Goal: Check status: Check status

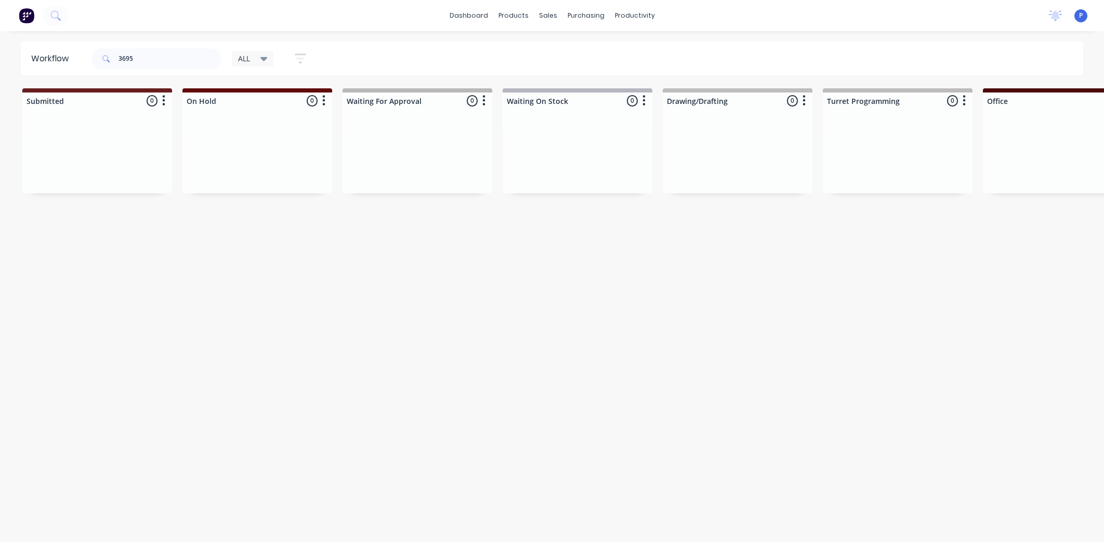
scroll to position [0, 2128]
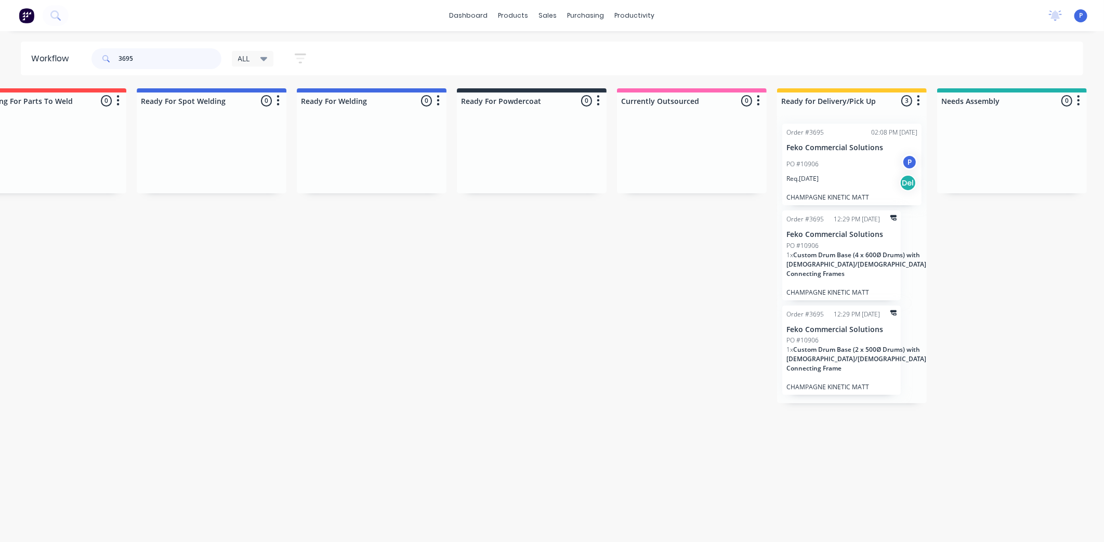
click at [151, 55] on input "3695" at bounding box center [170, 58] width 103 height 21
type input "3"
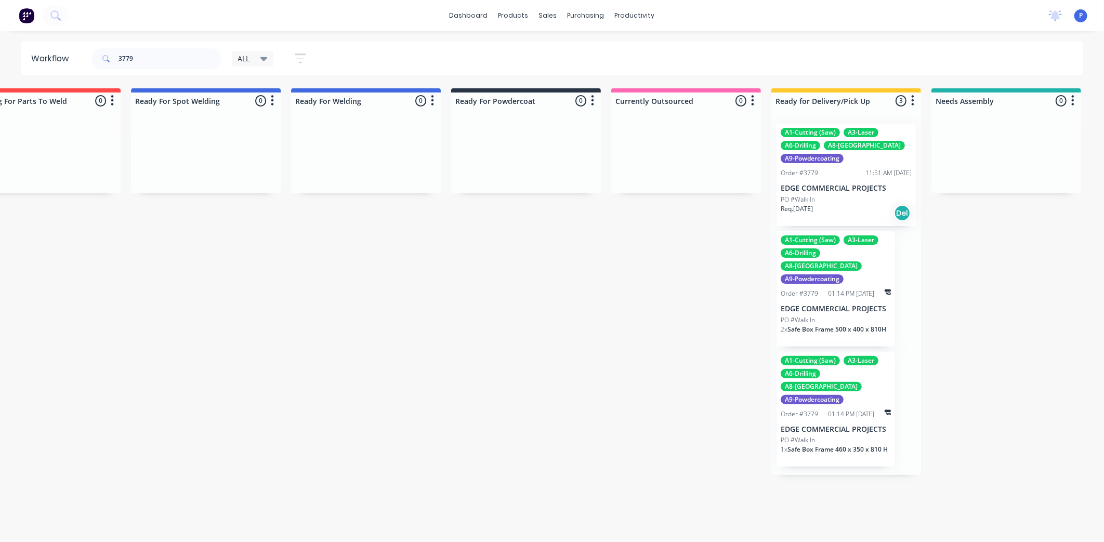
scroll to position [0, 2288]
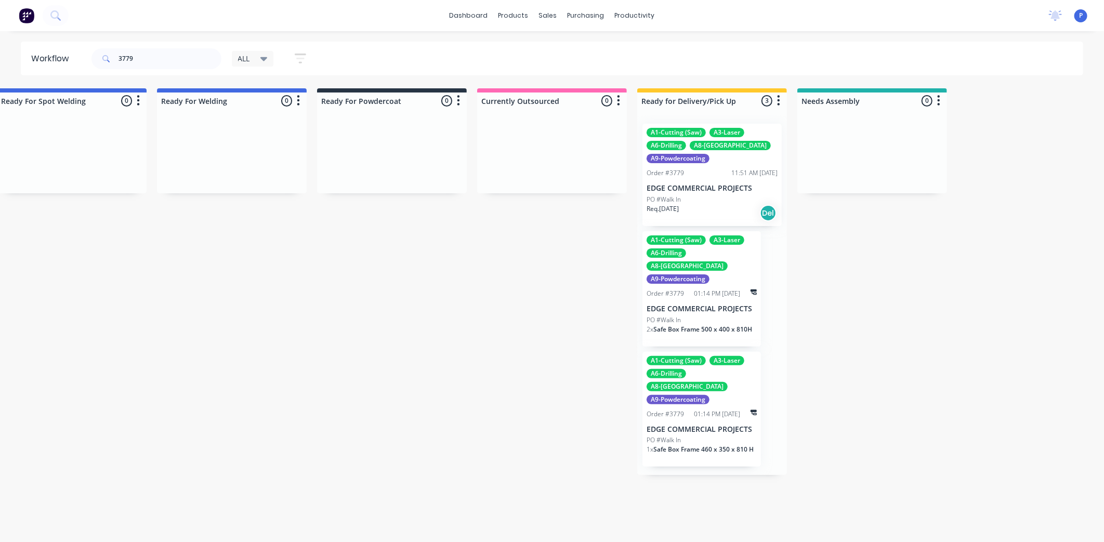
drag, startPoint x: 268, startPoint y: 263, endPoint x: 336, endPoint y: 272, distance: 68.8
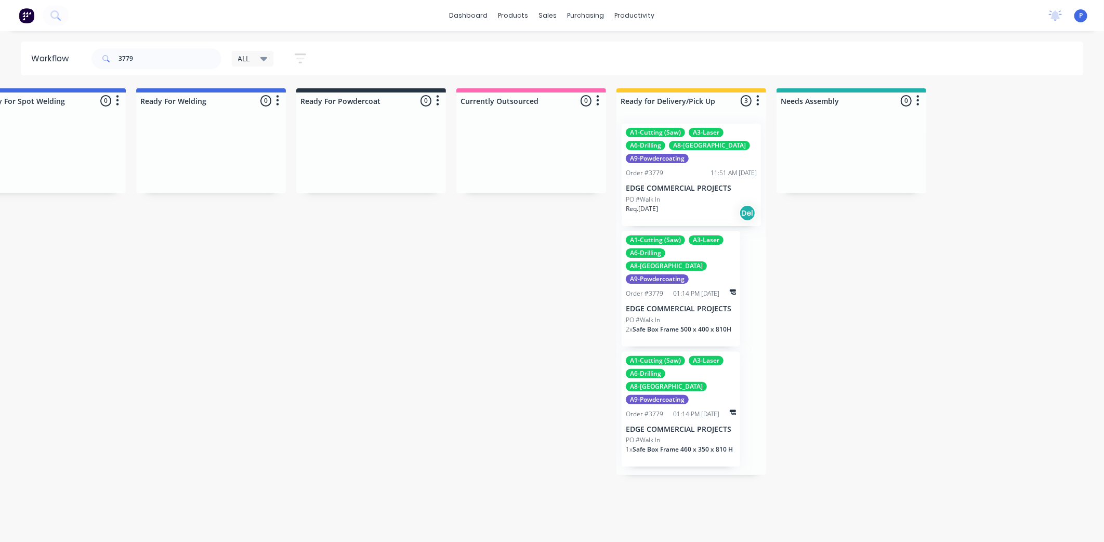
click at [657, 173] on div "Order #3779" at bounding box center [644, 172] width 37 height 9
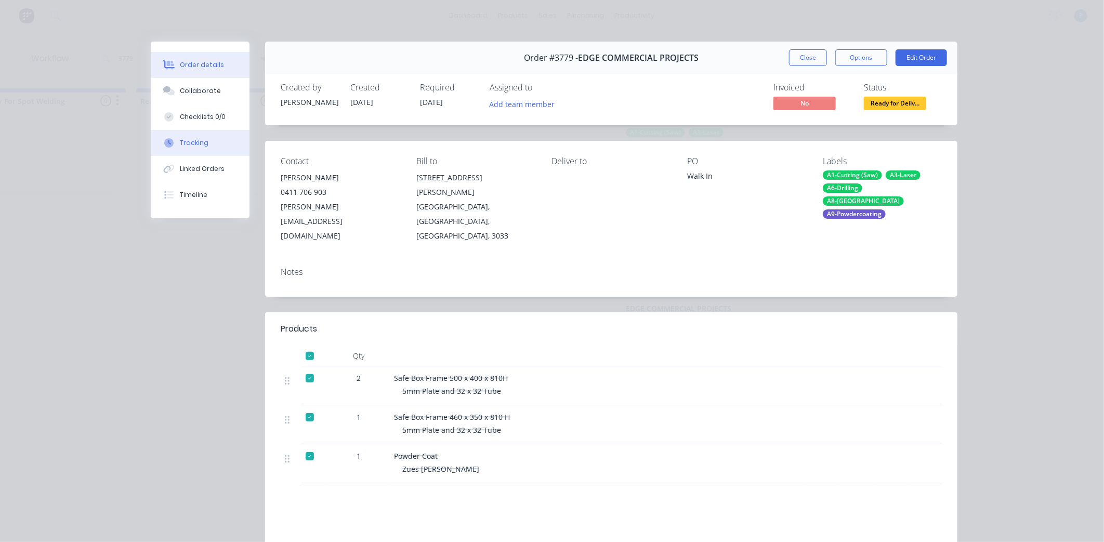
click at [221, 149] on button "Tracking" at bounding box center [200, 143] width 99 height 26
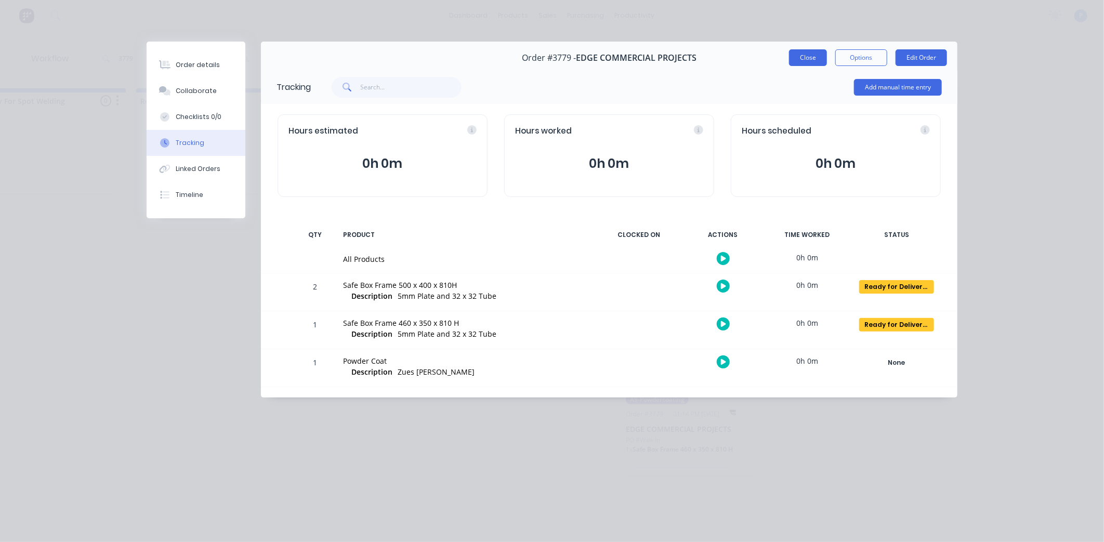
click at [794, 55] on button "Close" at bounding box center [808, 57] width 38 height 17
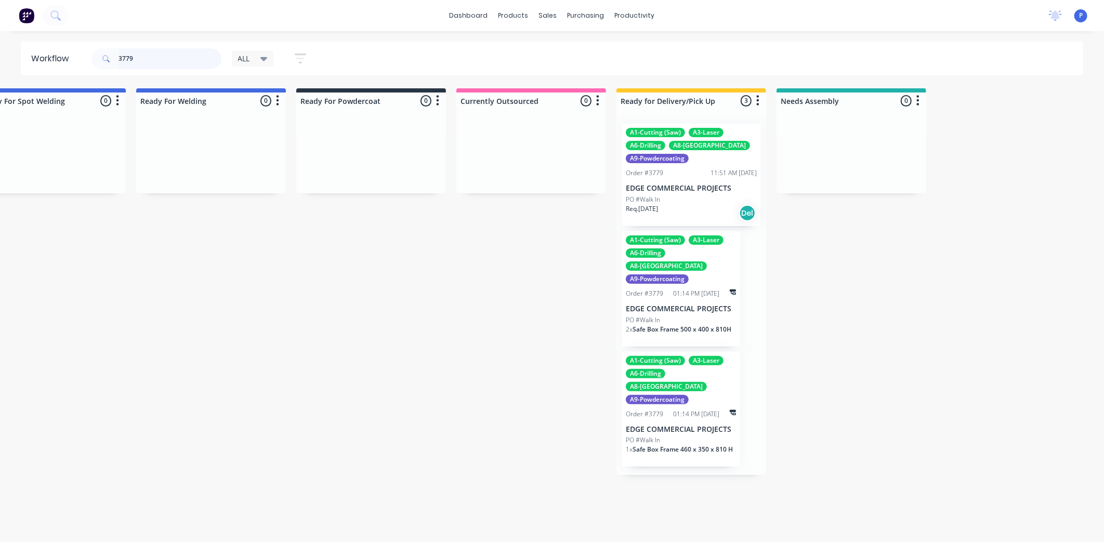
click at [167, 61] on input "3779" at bounding box center [170, 58] width 103 height 21
type input "3"
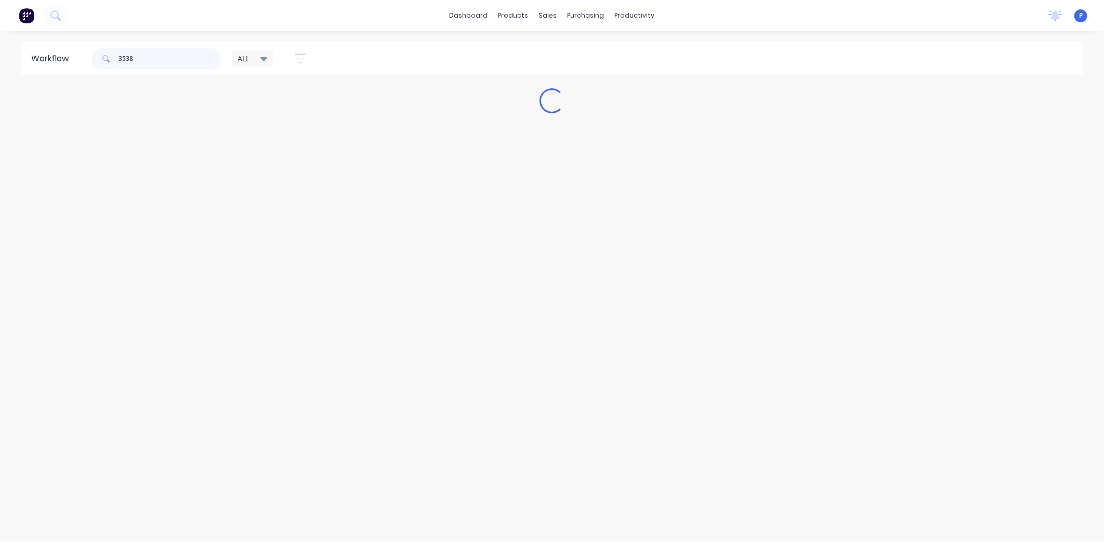
scroll to position [0, 0]
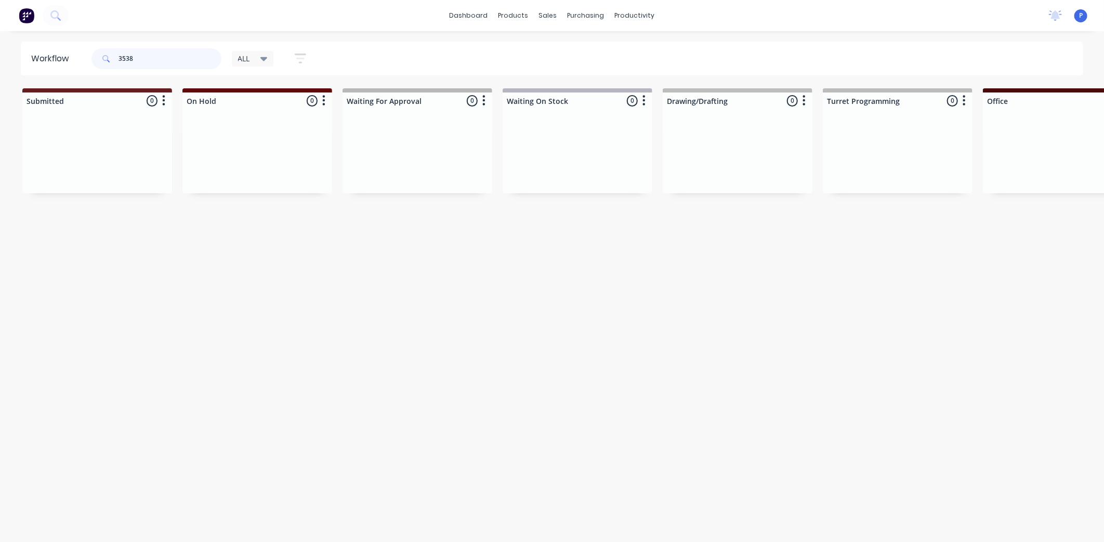
type input "3538"
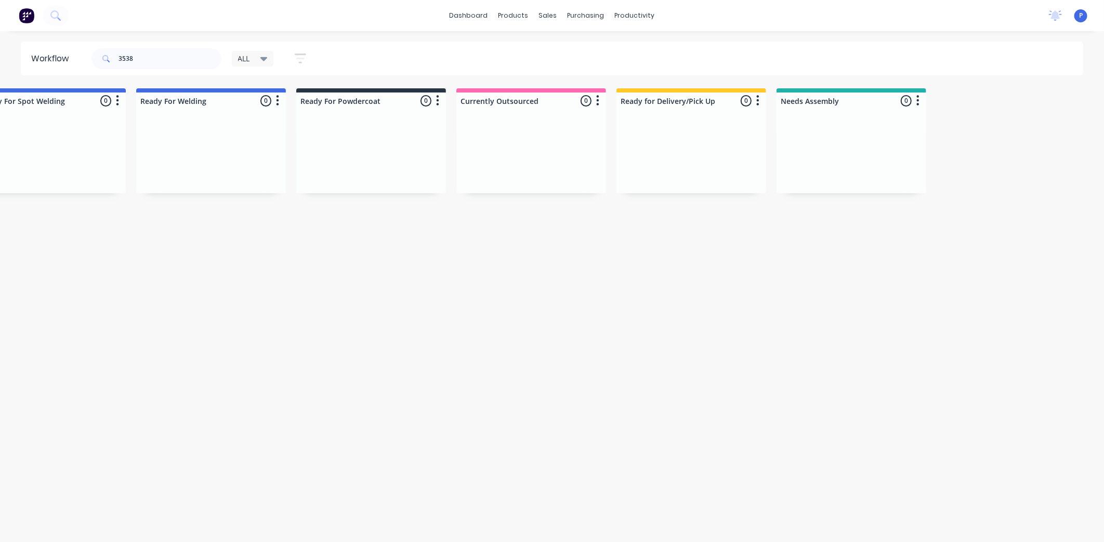
drag, startPoint x: 277, startPoint y: 308, endPoint x: 355, endPoint y: 313, distance: 78.2
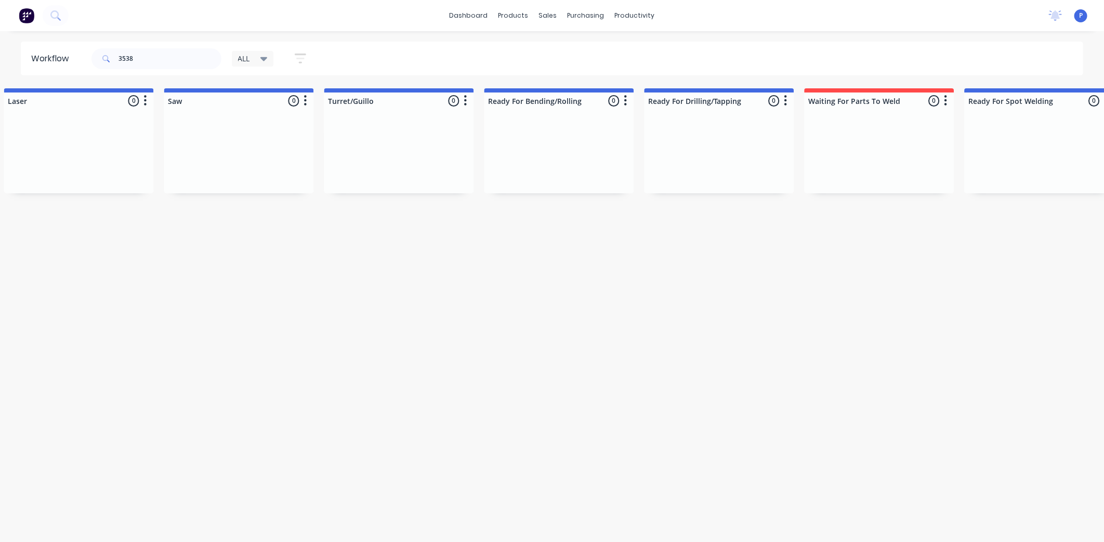
drag, startPoint x: 355, startPoint y: 313, endPoint x: 438, endPoint y: 327, distance: 84.8
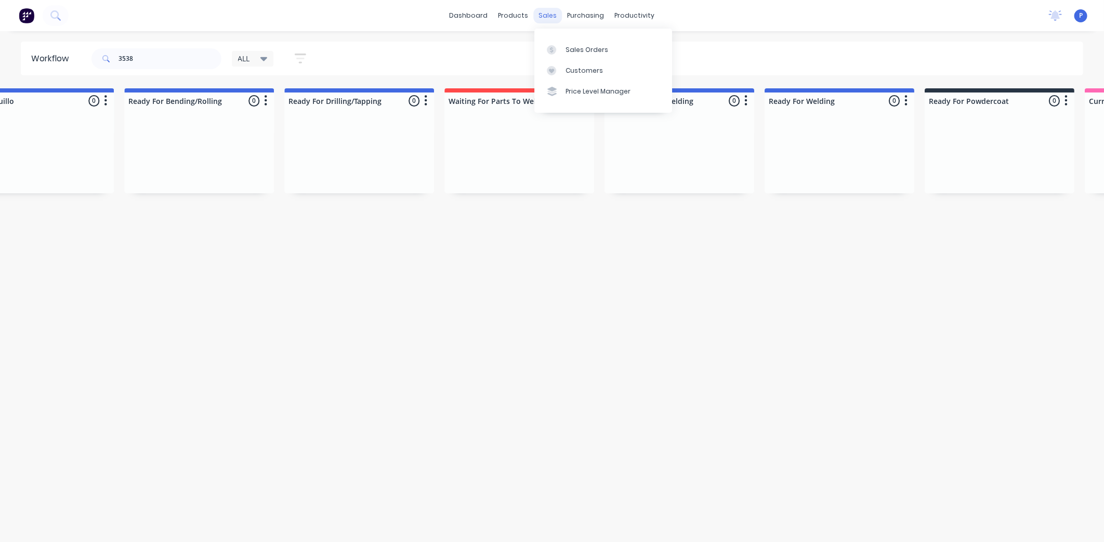
click at [549, 16] on div "sales" at bounding box center [548, 16] width 29 height 16
click at [579, 49] on div "Sales Orders" at bounding box center [587, 49] width 43 height 9
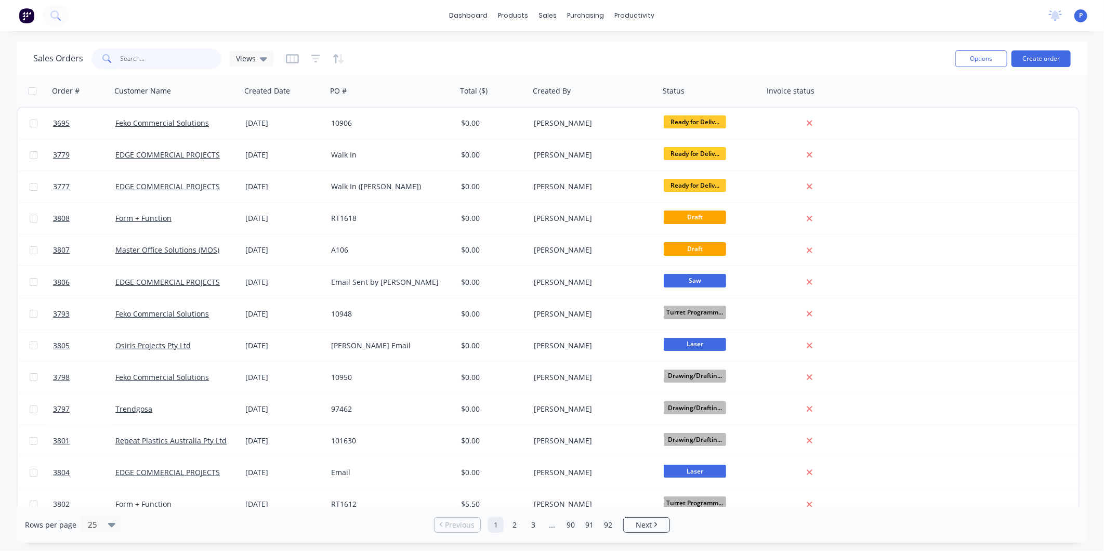
click at [192, 52] on input "text" at bounding box center [171, 58] width 101 height 21
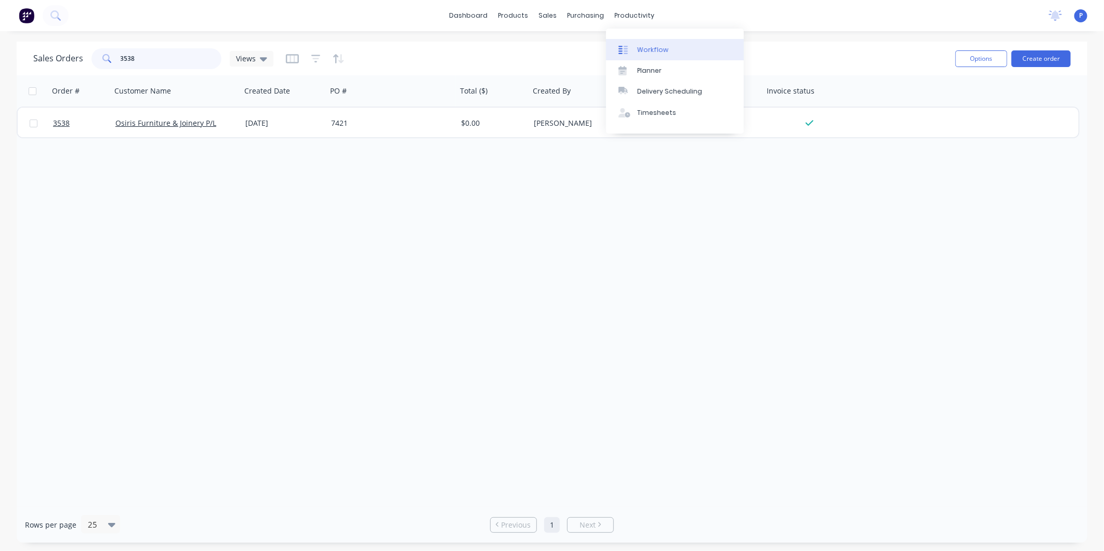
type input "3538"
click at [643, 45] on div "Workflow" at bounding box center [652, 49] width 31 height 9
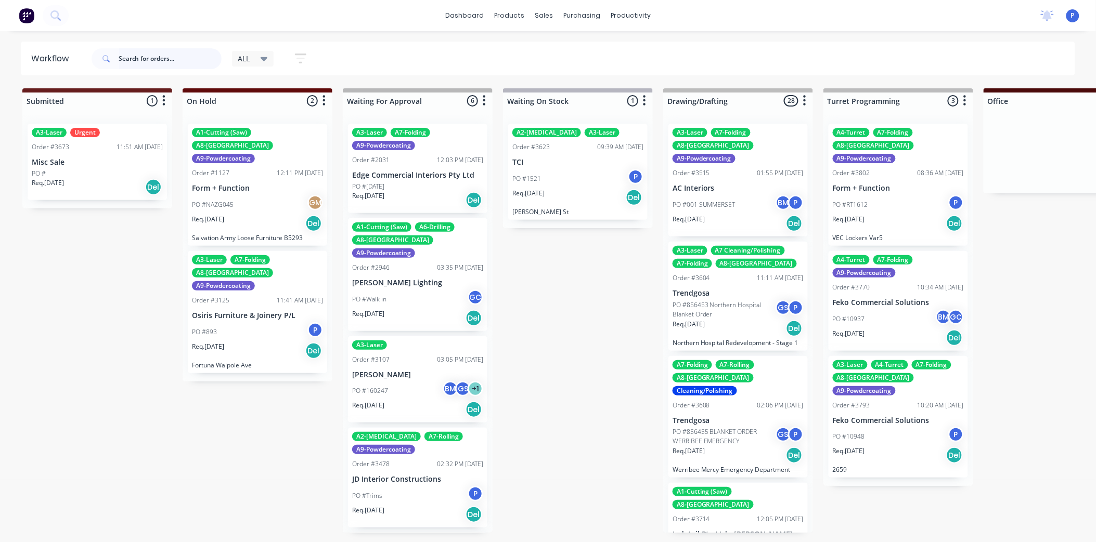
click at [166, 58] on input "text" at bounding box center [170, 58] width 103 height 21
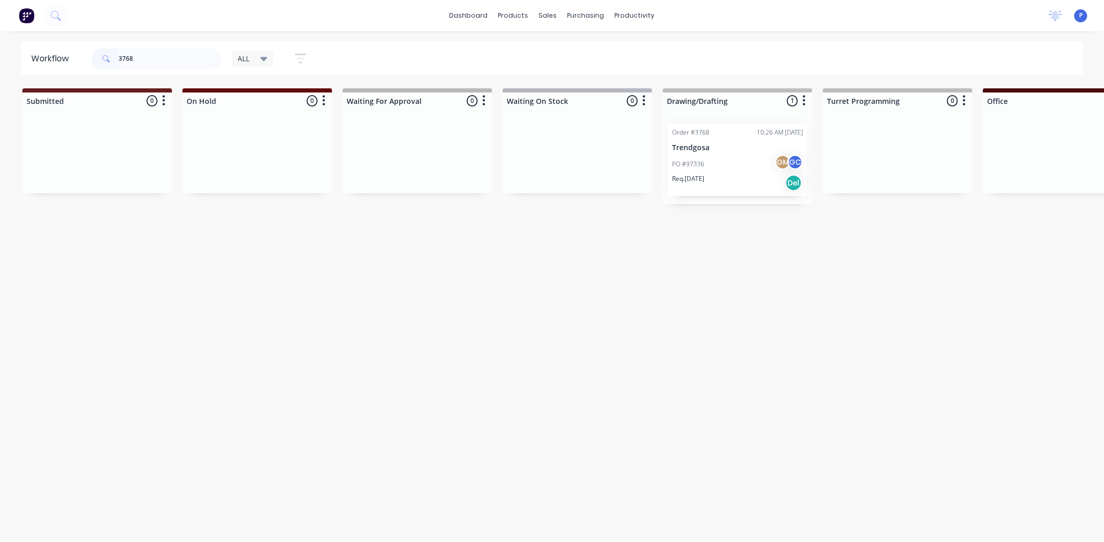
click at [739, 158] on div "PO #97336 GM GC" at bounding box center [737, 164] width 131 height 20
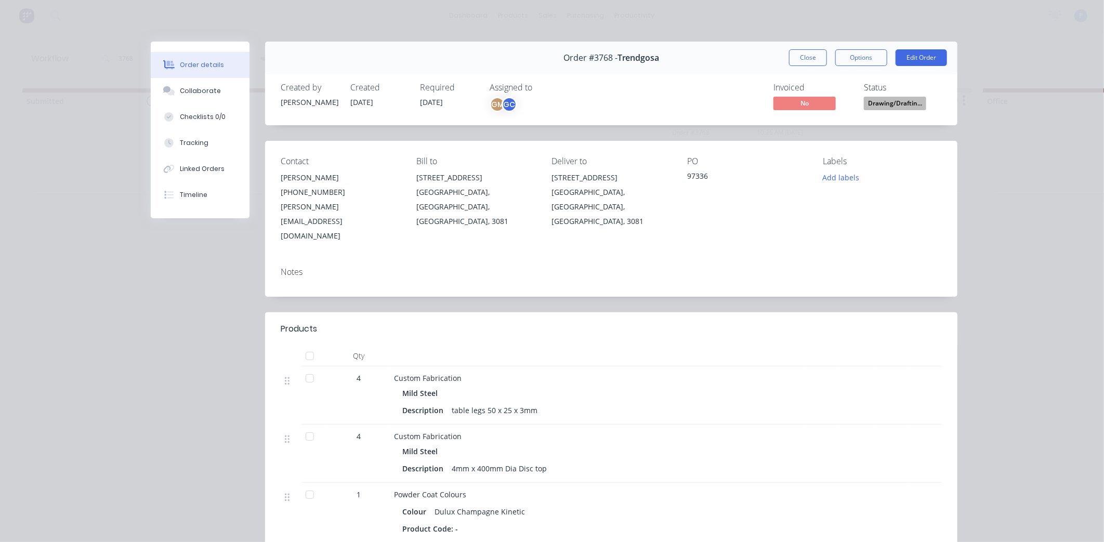
click at [307, 368] on div at bounding box center [309, 378] width 21 height 21
click at [173, 139] on button "Tracking" at bounding box center [200, 143] width 99 height 26
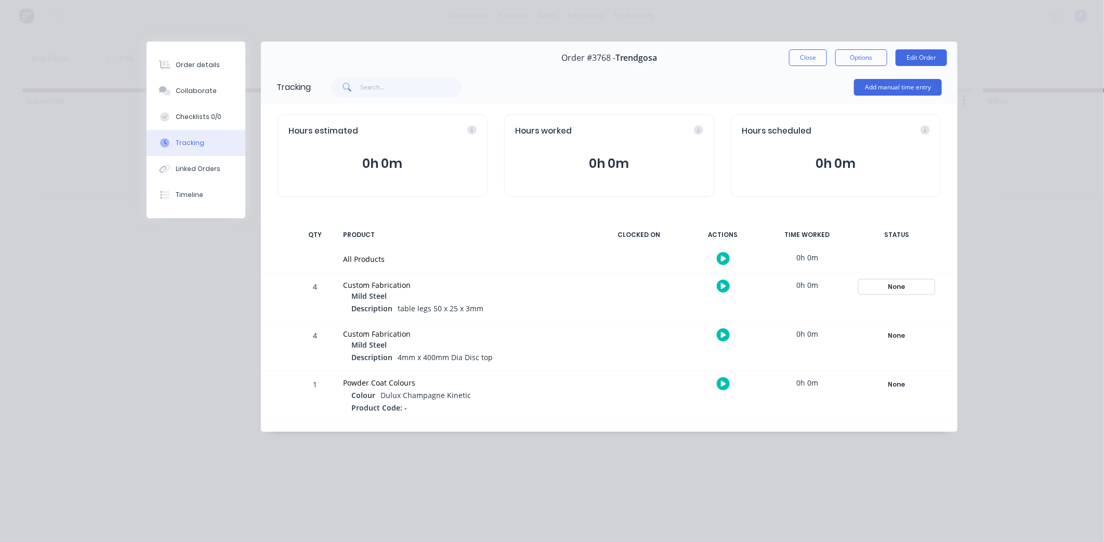
click at [882, 291] on div "None" at bounding box center [896, 287] width 75 height 14
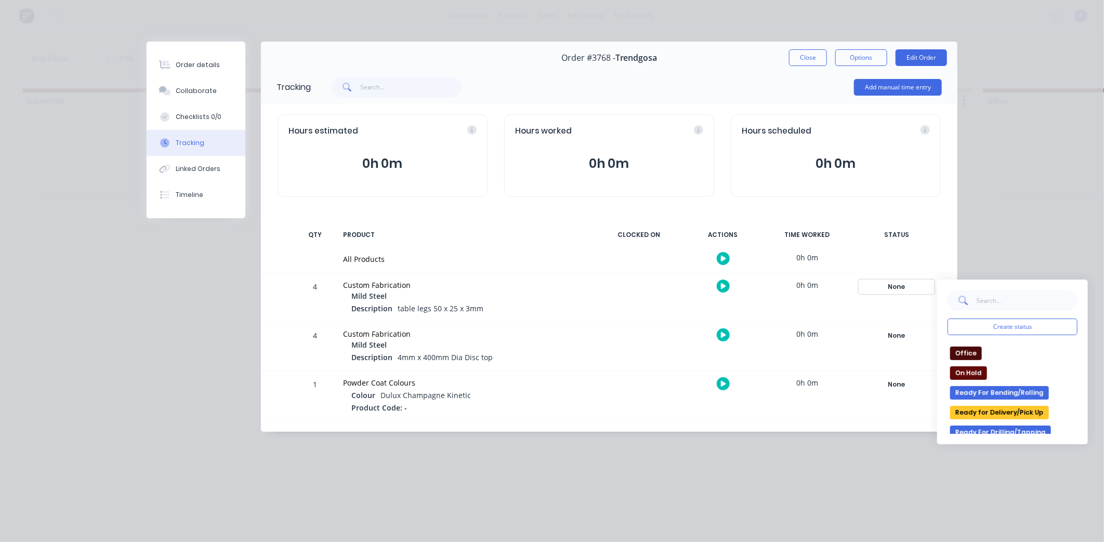
scroll to position [115, 0]
click at [981, 407] on button "Ready for Delivery/Pick Up" at bounding box center [999, 413] width 99 height 14
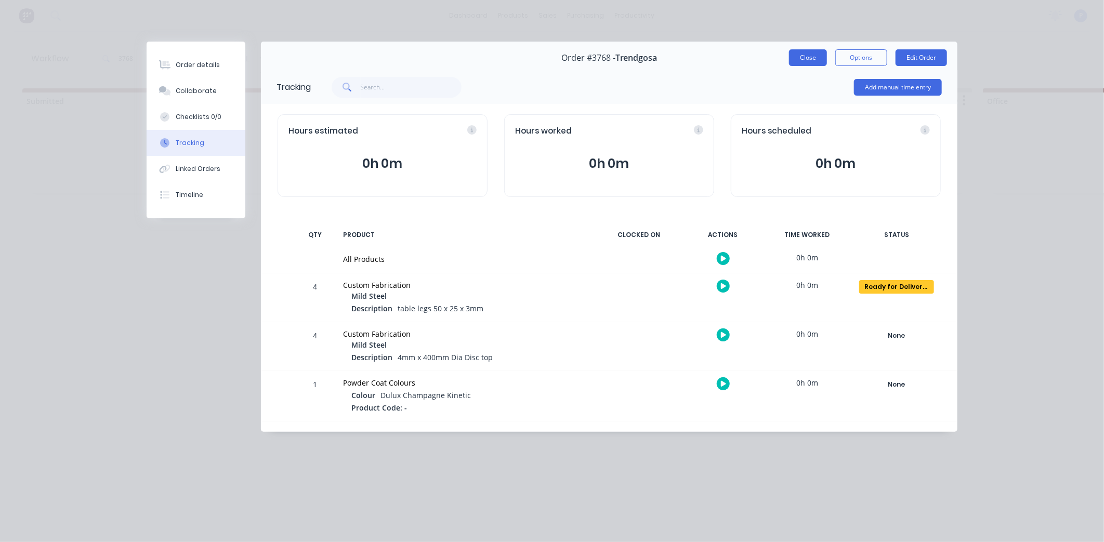
click at [814, 63] on button "Close" at bounding box center [808, 57] width 38 height 17
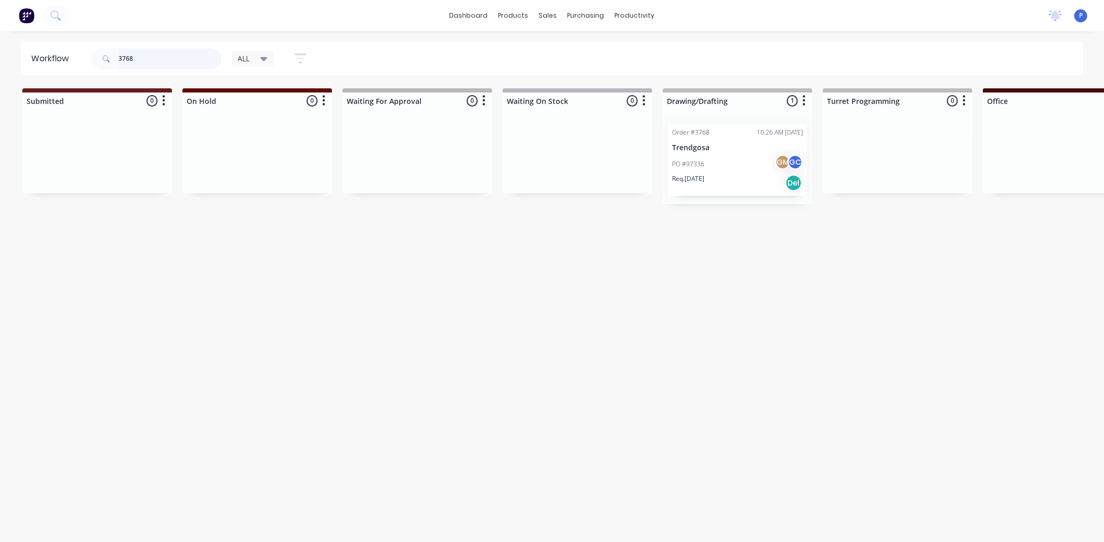
click at [164, 63] on input "3768" at bounding box center [170, 58] width 103 height 21
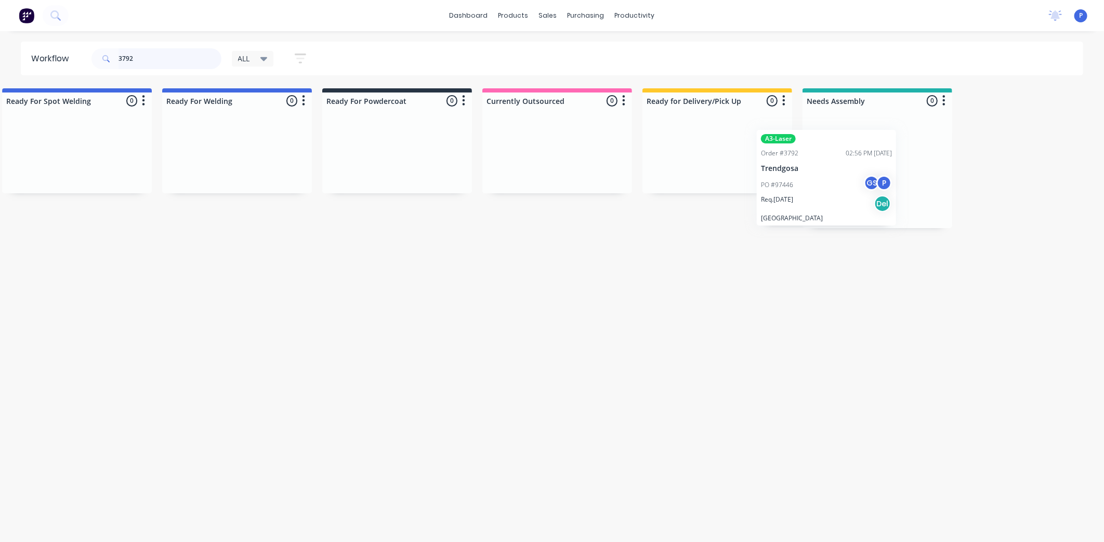
scroll to position [0, 2268]
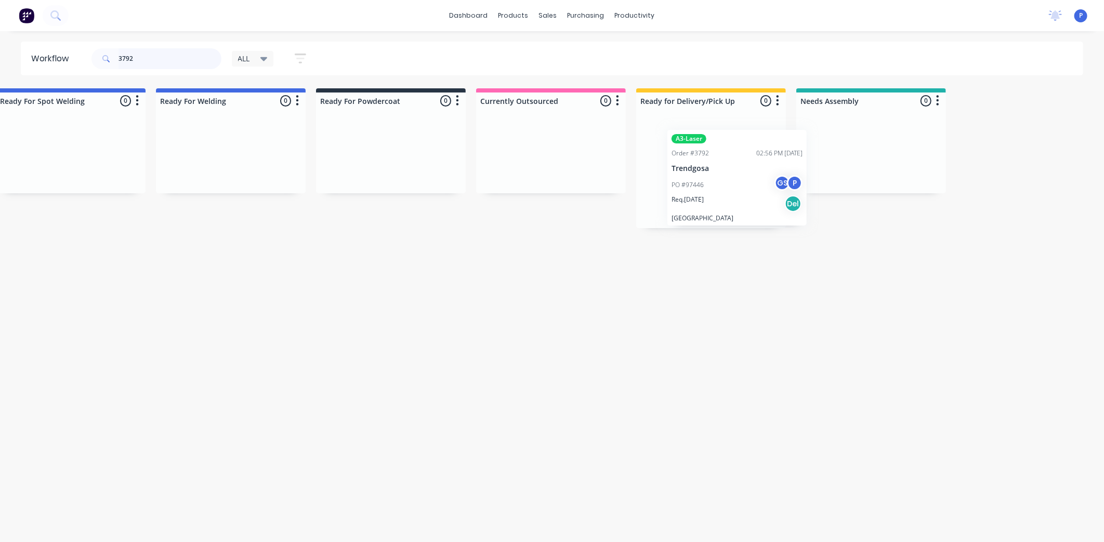
drag, startPoint x: 719, startPoint y: 178, endPoint x: 711, endPoint y: 186, distance: 10.7
click at [711, 186] on div "PO #97446 GS P" at bounding box center [711, 179] width 131 height 20
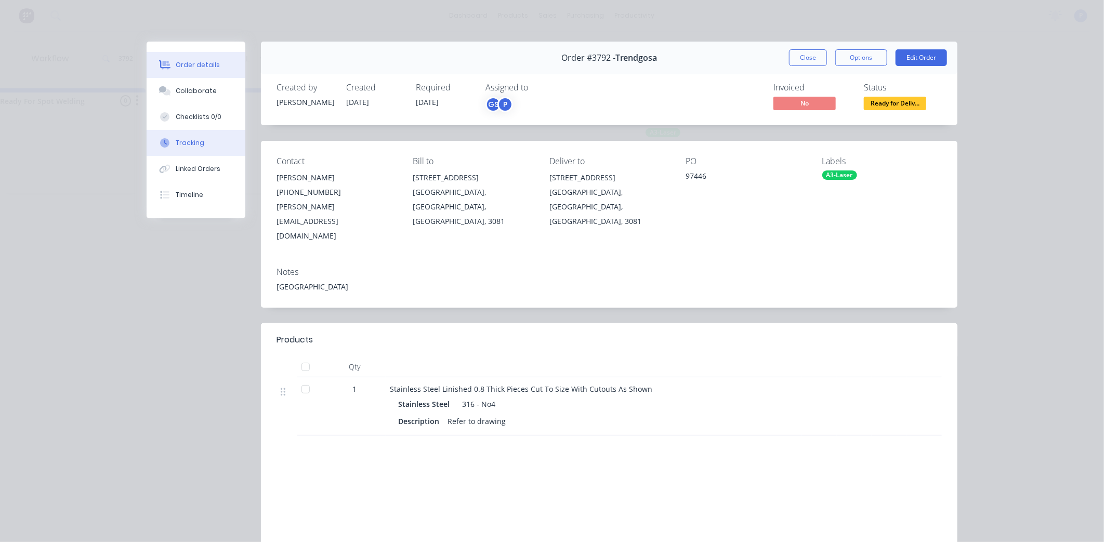
click at [193, 139] on div "Tracking" at bounding box center [190, 142] width 29 height 9
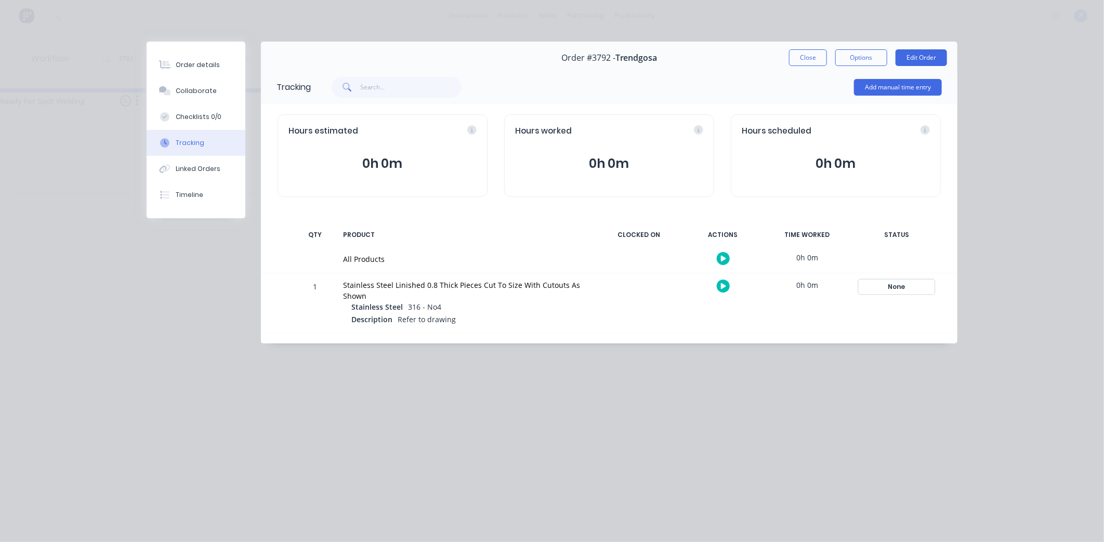
click at [903, 283] on div "None" at bounding box center [896, 287] width 75 height 14
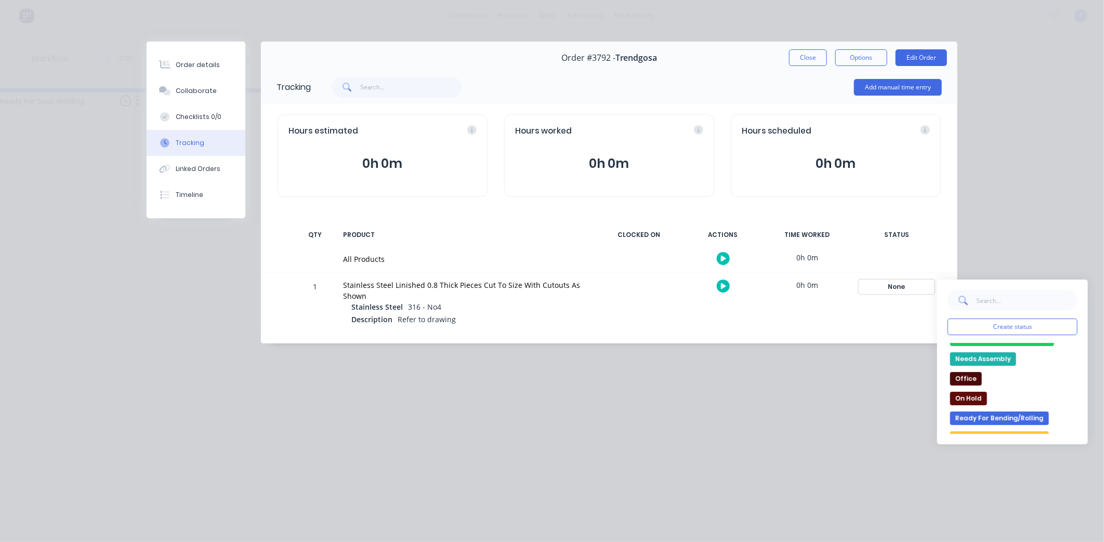
scroll to position [173, 0]
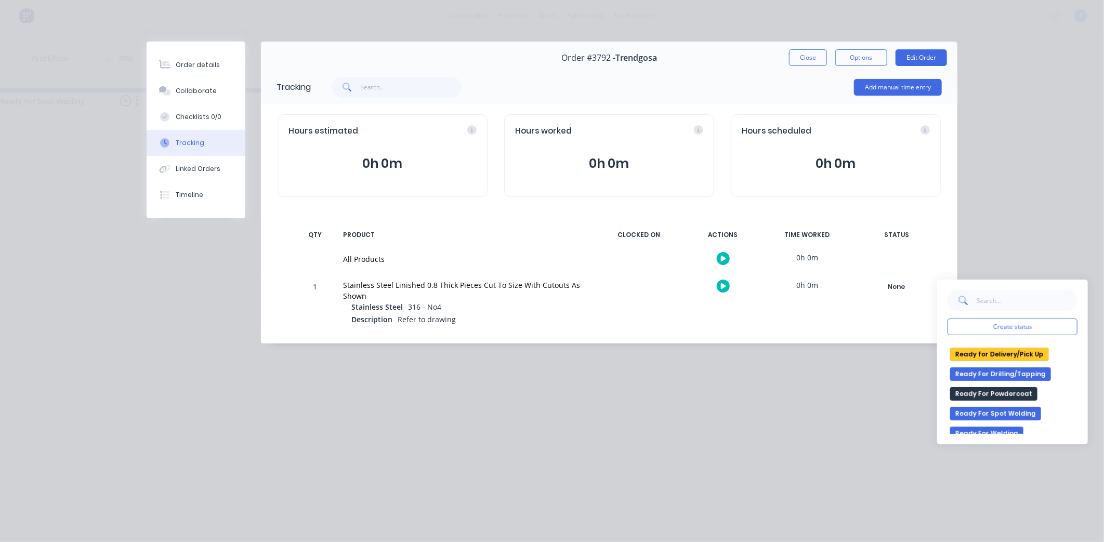
click at [991, 355] on button "Ready for Delivery/Pick Up" at bounding box center [999, 355] width 99 height 14
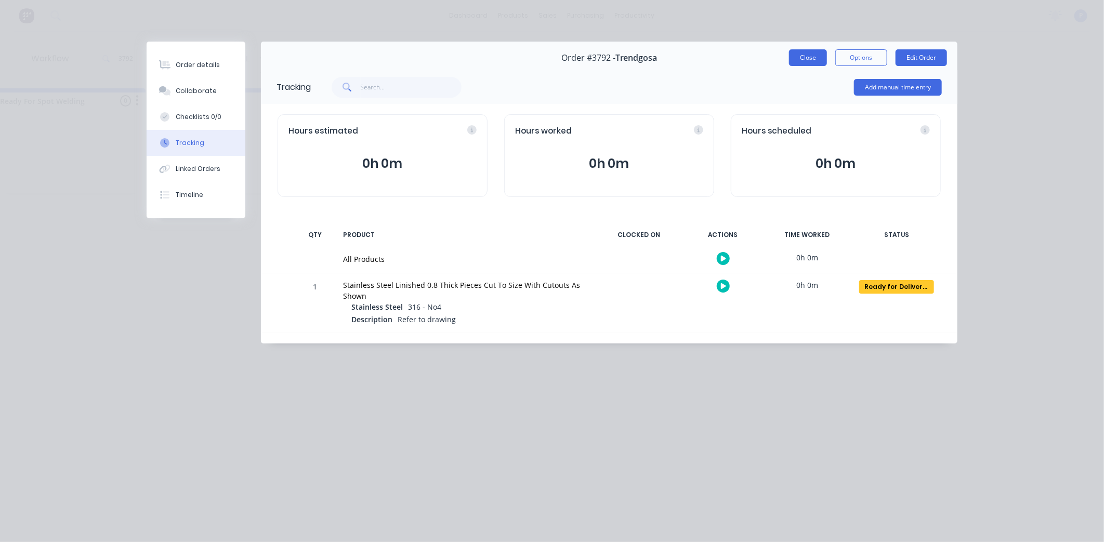
click at [817, 56] on button "Close" at bounding box center [808, 57] width 38 height 17
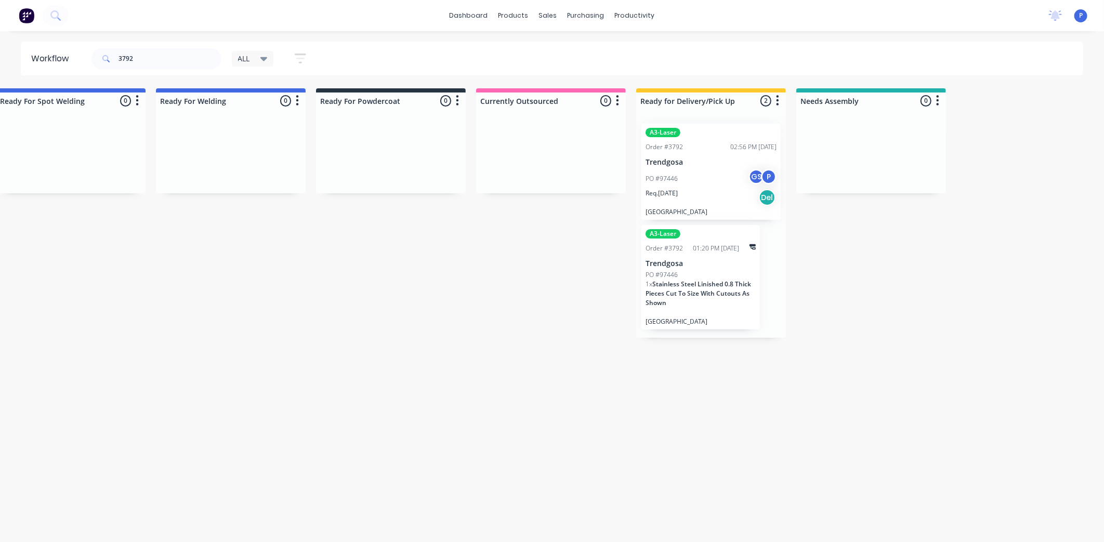
click at [697, 164] on p "Trendgosa" at bounding box center [711, 162] width 131 height 9
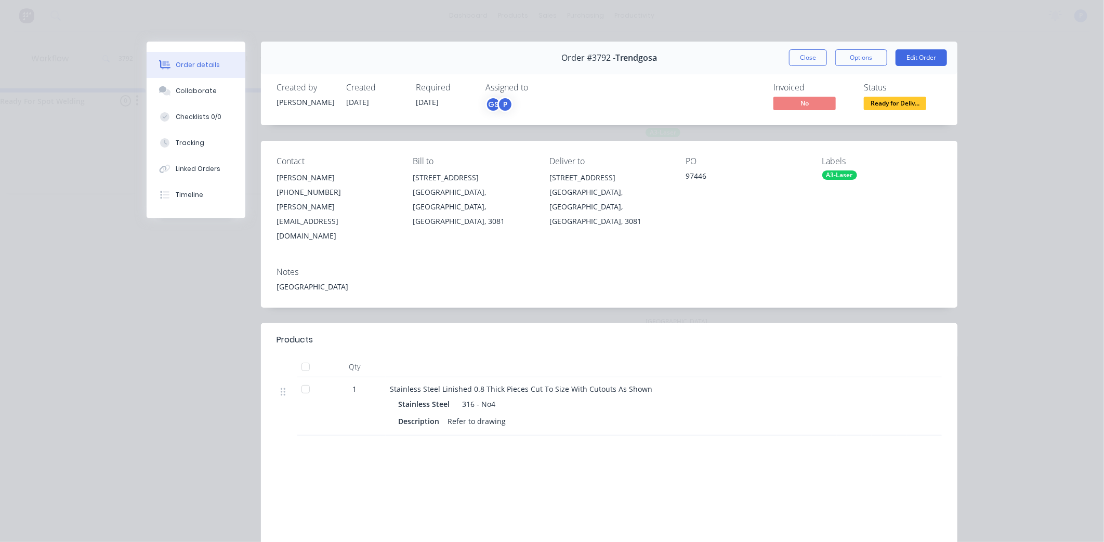
click at [302, 357] on div at bounding box center [305, 367] width 21 height 21
click at [810, 58] on button "Close" at bounding box center [808, 57] width 38 height 17
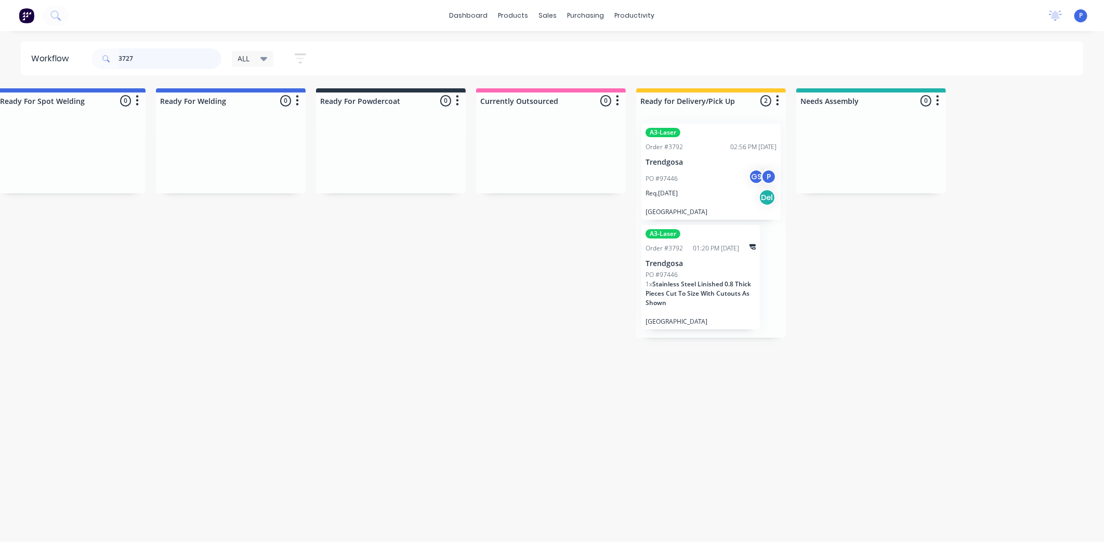
scroll to position [0, 0]
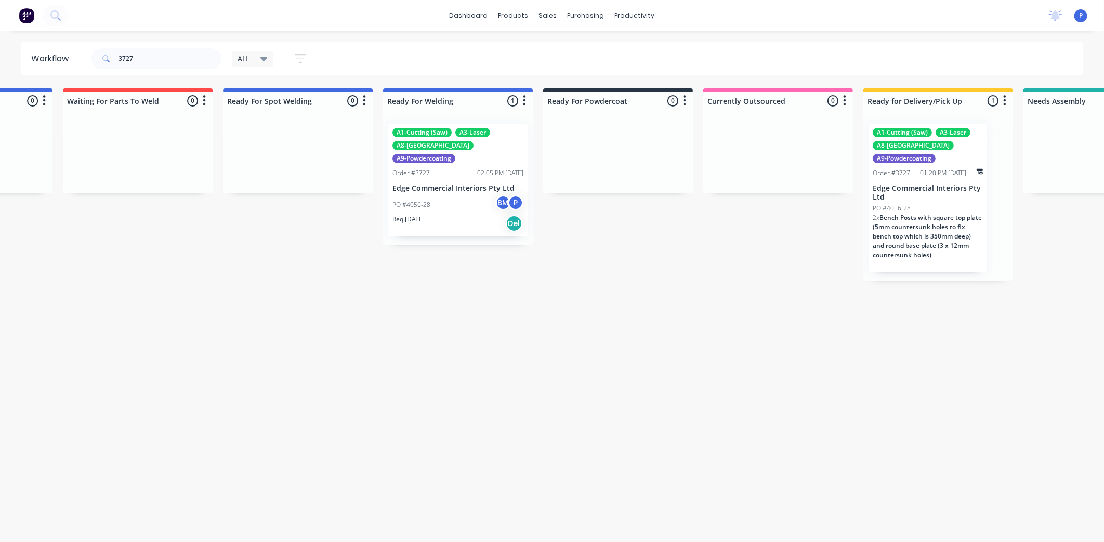
drag, startPoint x: 357, startPoint y: 240, endPoint x: 393, endPoint y: 236, distance: 36.1
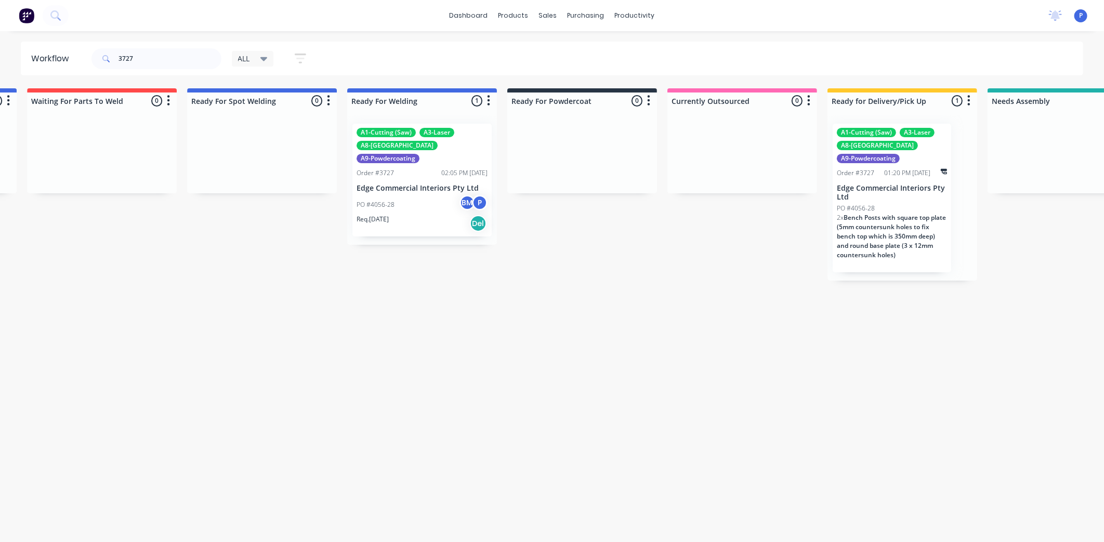
click at [410, 195] on div "PO #4056-28 BM P" at bounding box center [422, 205] width 131 height 20
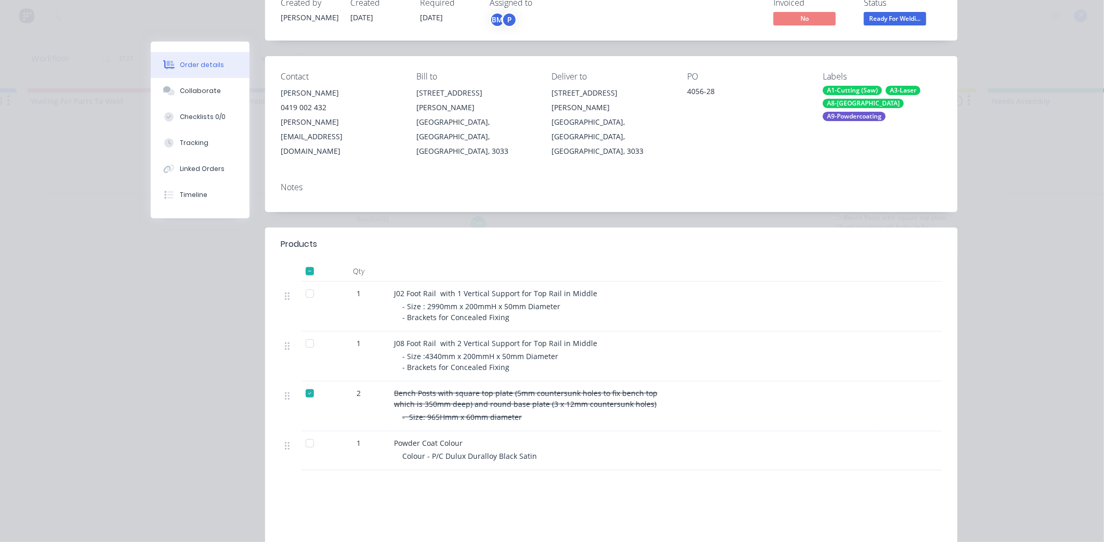
scroll to position [115, 0]
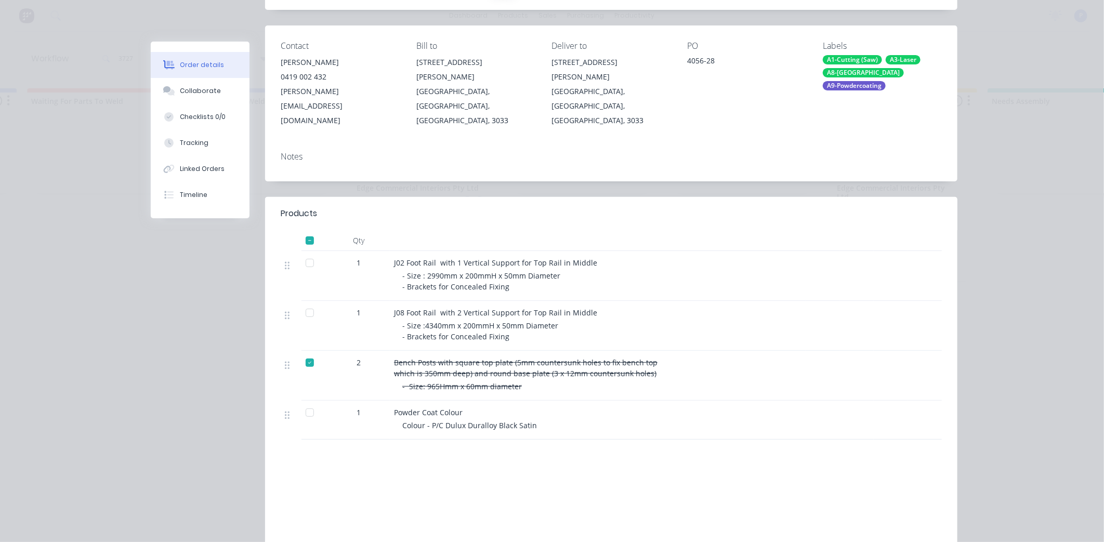
click at [307, 253] on div at bounding box center [309, 263] width 21 height 21
click at [304, 303] on div at bounding box center [309, 313] width 21 height 21
click at [195, 137] on button "Tracking" at bounding box center [200, 143] width 99 height 26
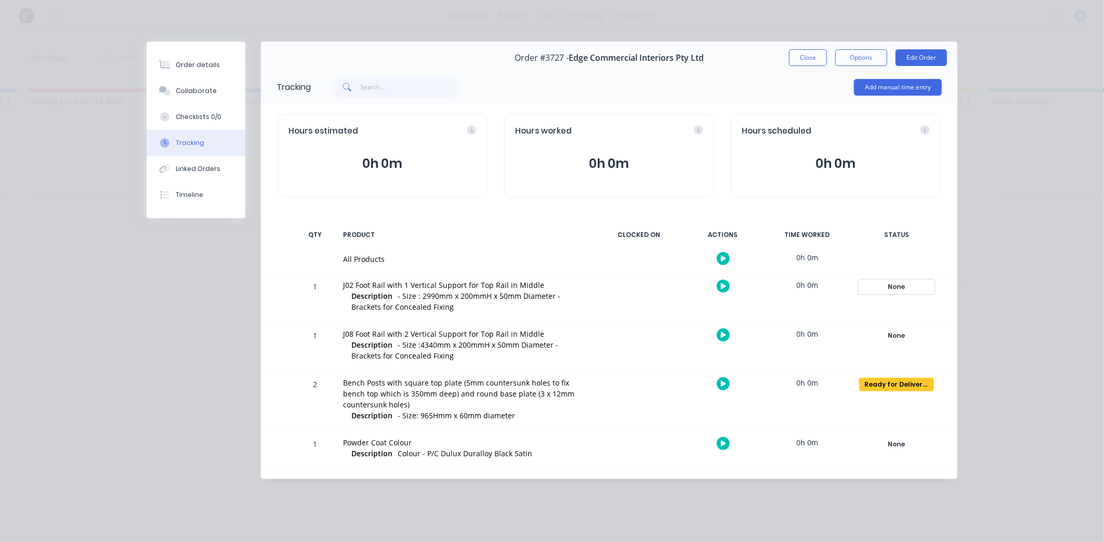
click at [893, 288] on div "None" at bounding box center [896, 287] width 75 height 14
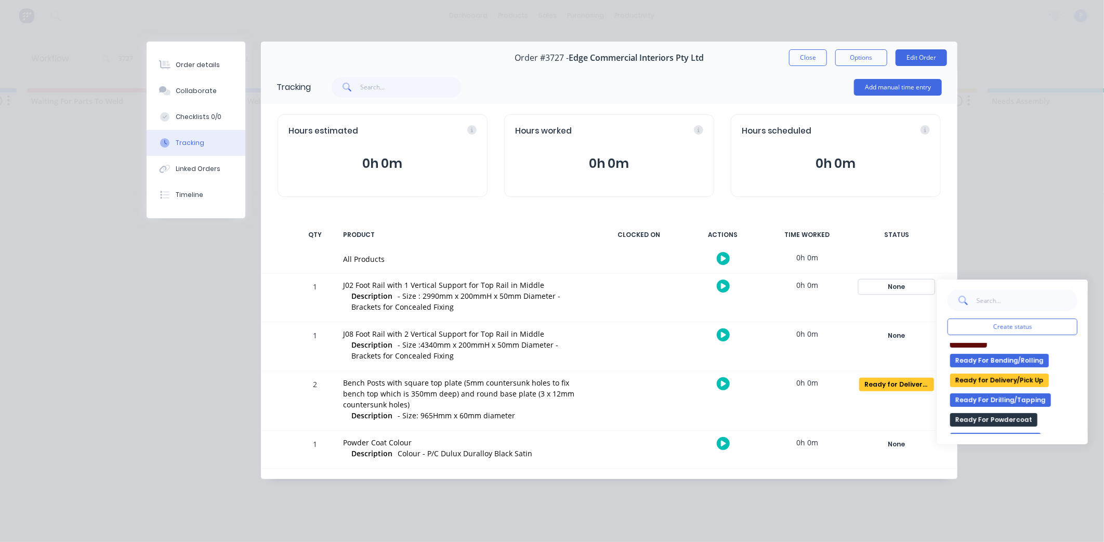
scroll to position [173, 0]
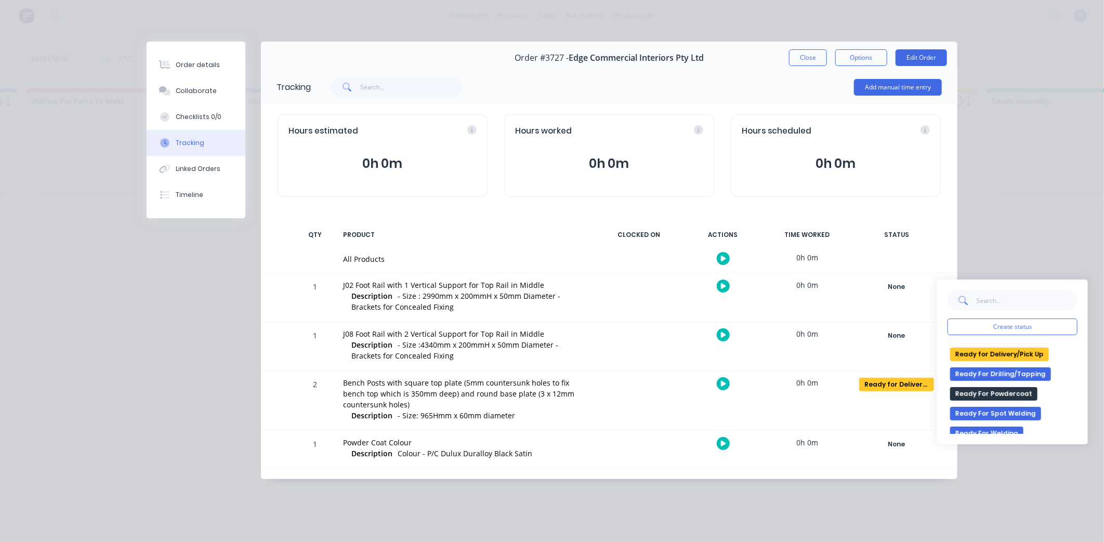
click at [1001, 351] on button "Ready for Delivery/Pick Up" at bounding box center [999, 355] width 99 height 14
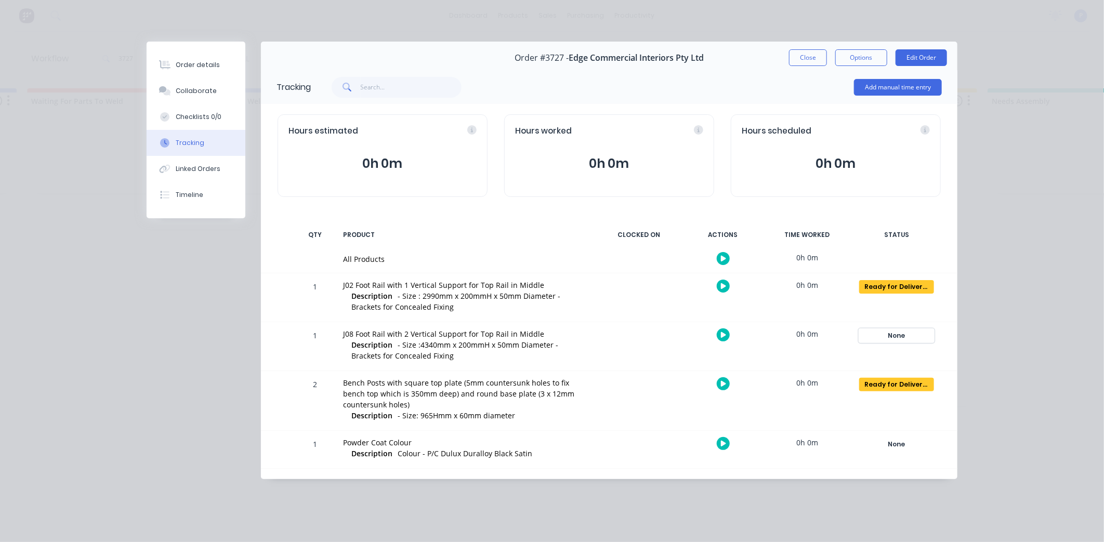
click at [891, 330] on div "None" at bounding box center [896, 336] width 75 height 14
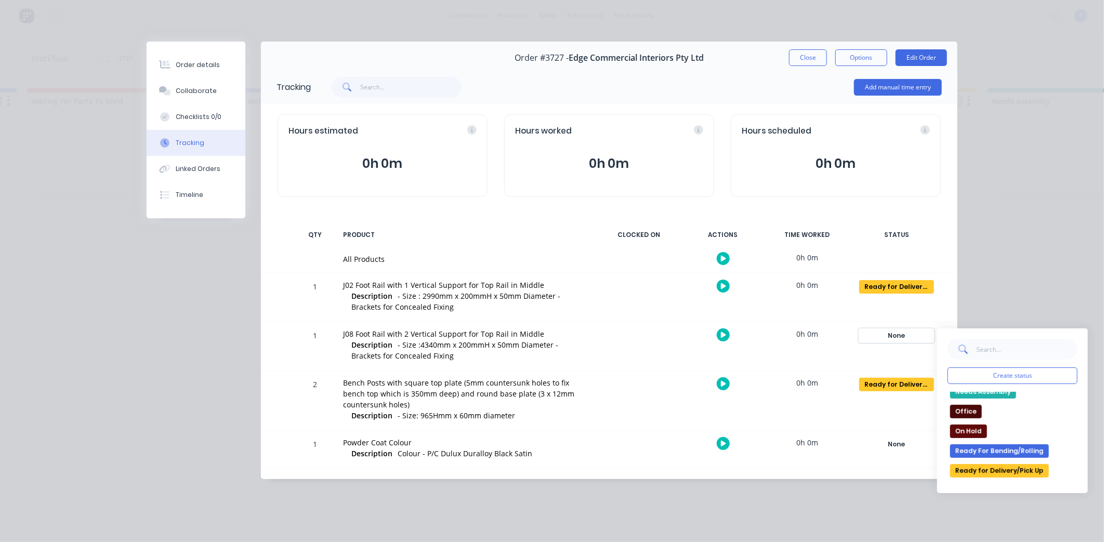
scroll to position [115, 0]
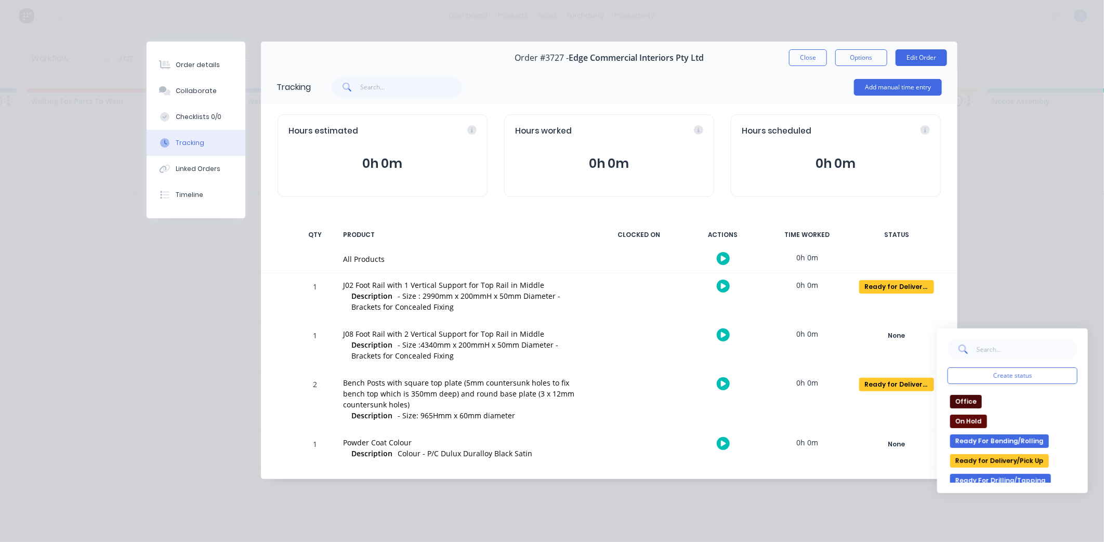
click at [999, 458] on button "Ready for Delivery/Pick Up" at bounding box center [999, 461] width 99 height 14
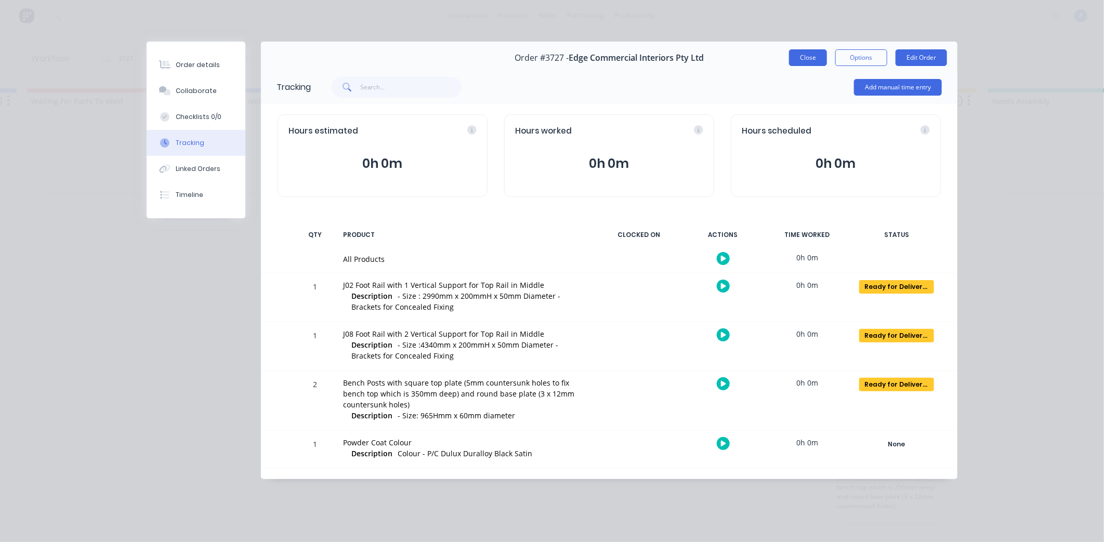
click at [813, 54] on button "Close" at bounding box center [808, 57] width 38 height 17
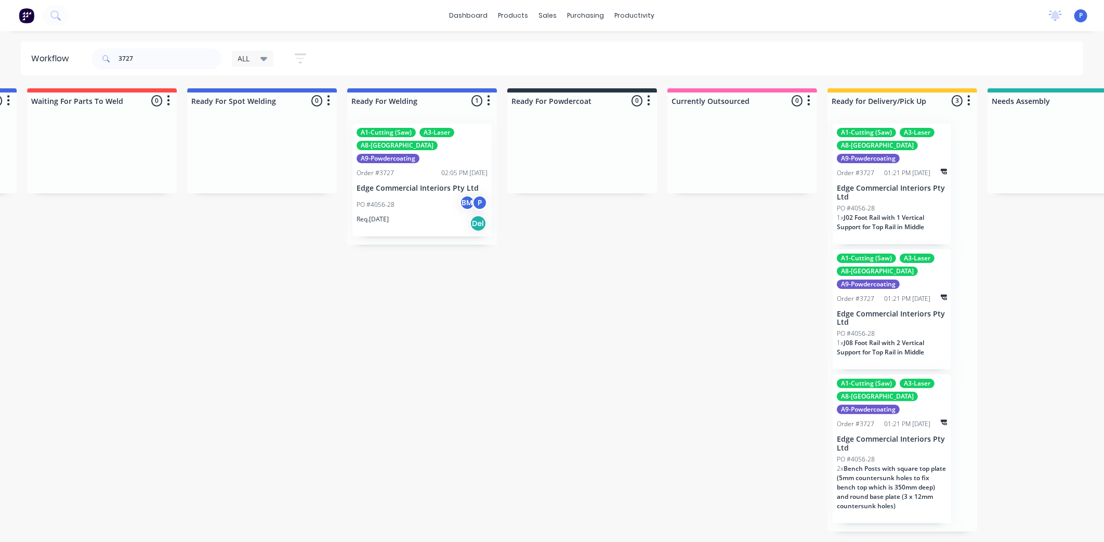
click at [416, 165] on div "A1-Cutting (Saw) A3-Laser A8-Welding A9-Powdercoating Order #3727 02:05 PM [DAT…" at bounding box center [422, 180] width 139 height 113
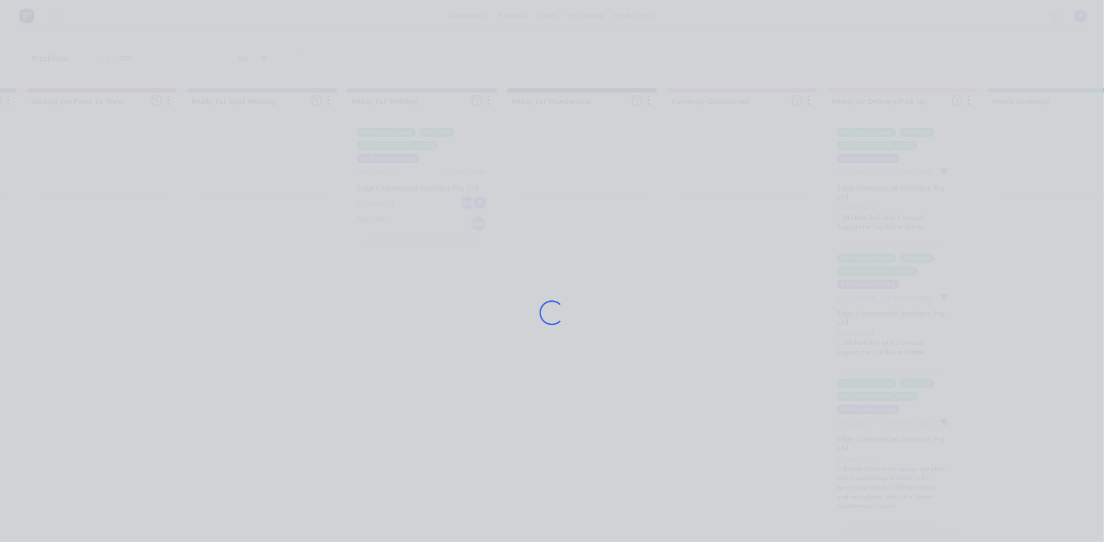
click at [416, 165] on div "Loading..." at bounding box center [552, 313] width 832 height 542
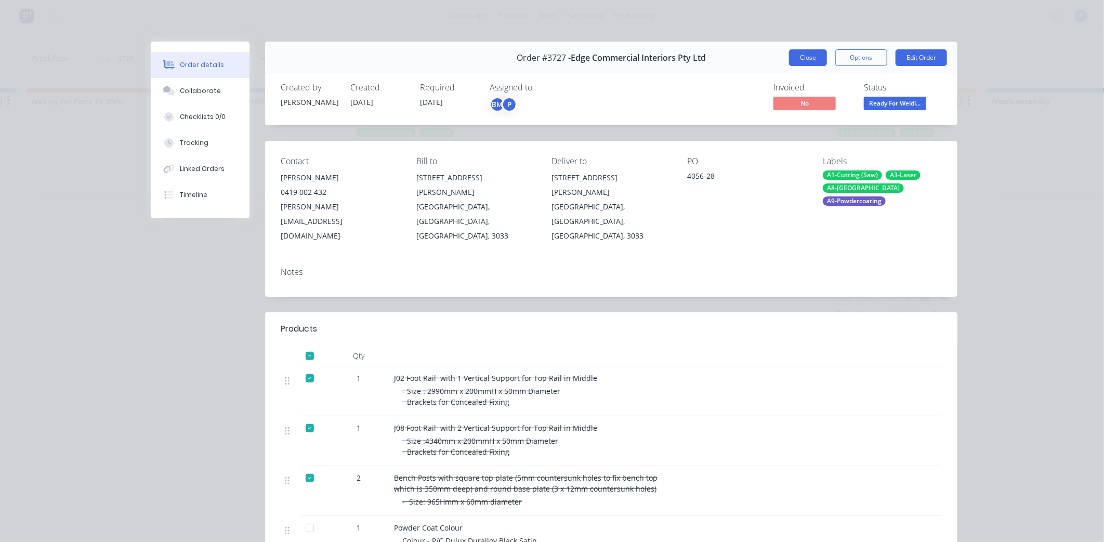
click at [812, 56] on button "Close" at bounding box center [808, 57] width 38 height 17
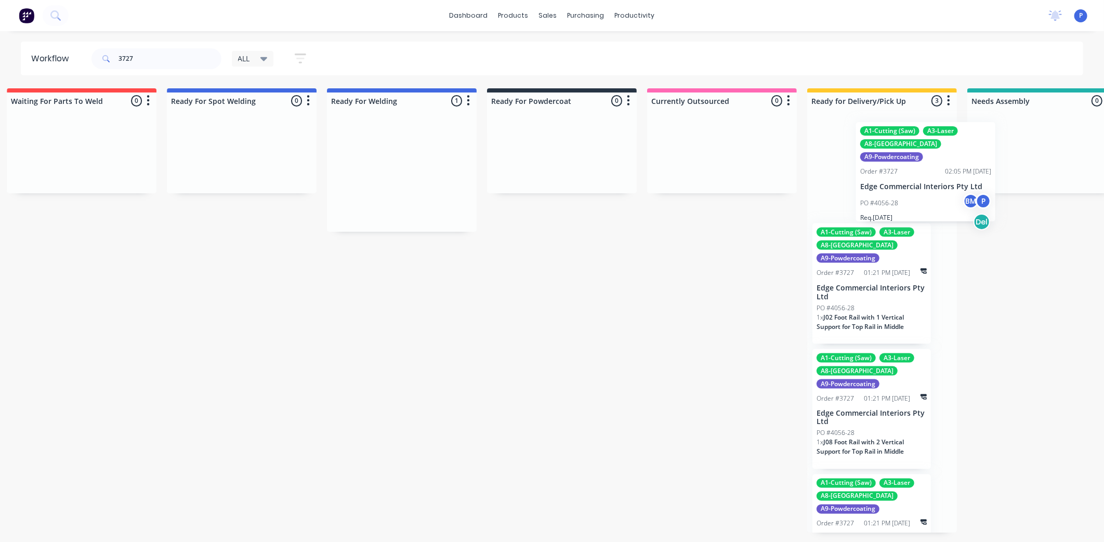
scroll to position [0, 2123]
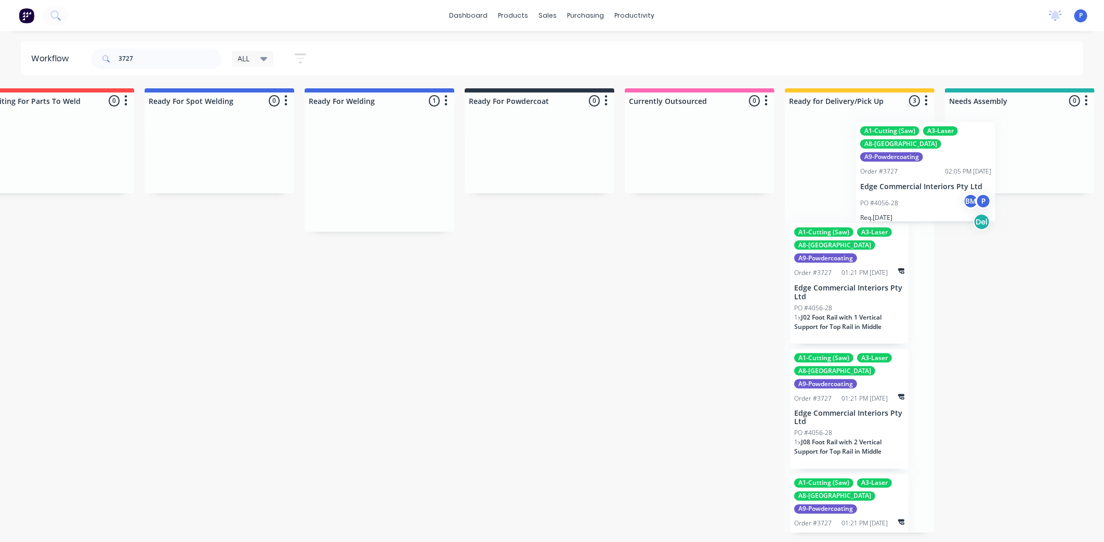
drag, startPoint x: 454, startPoint y: 177, endPoint x: 968, endPoint y: 176, distance: 513.7
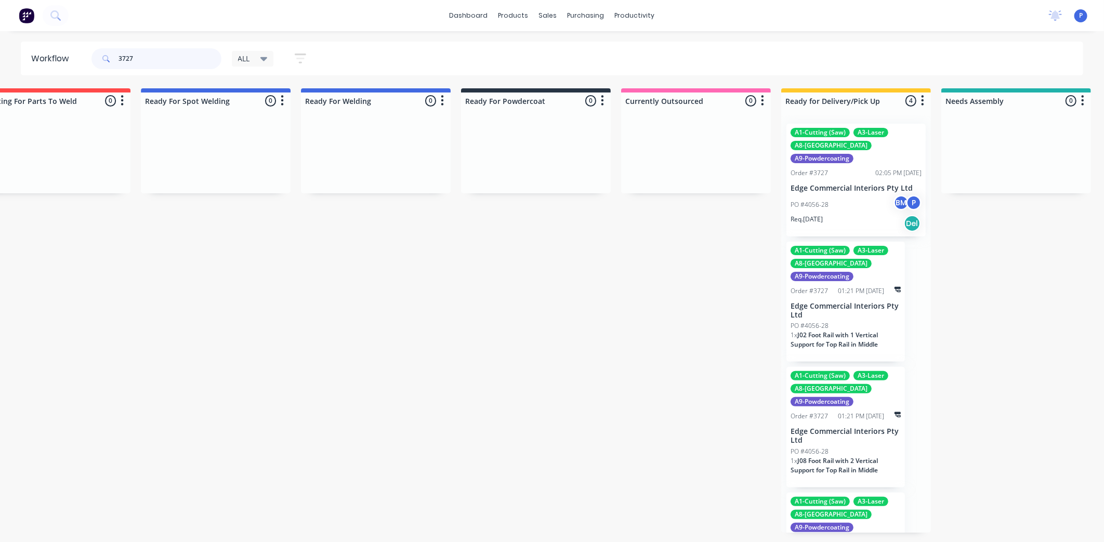
click at [137, 53] on input "3727" at bounding box center [170, 58] width 103 height 21
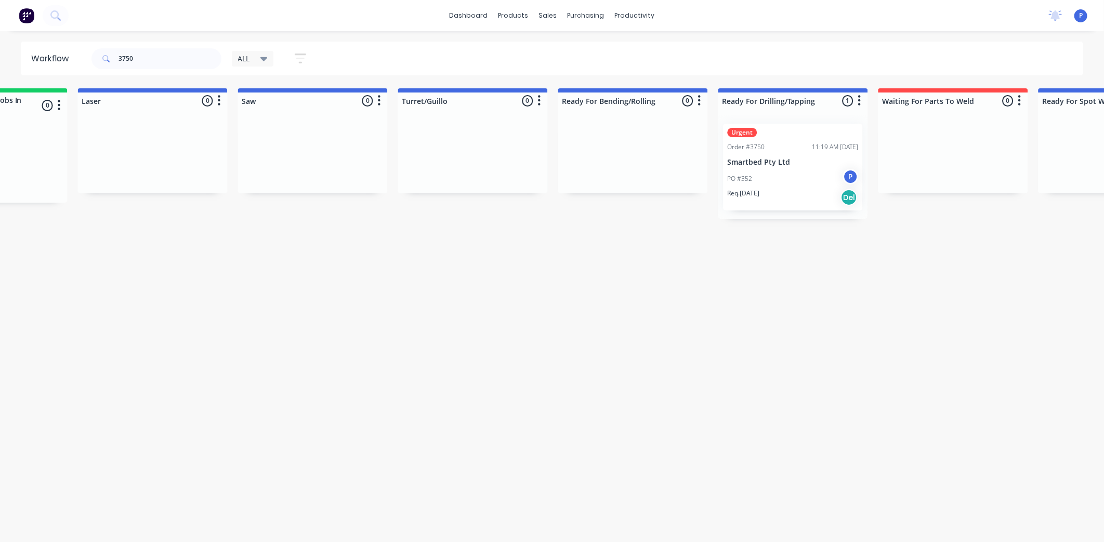
scroll to position [0, 1485]
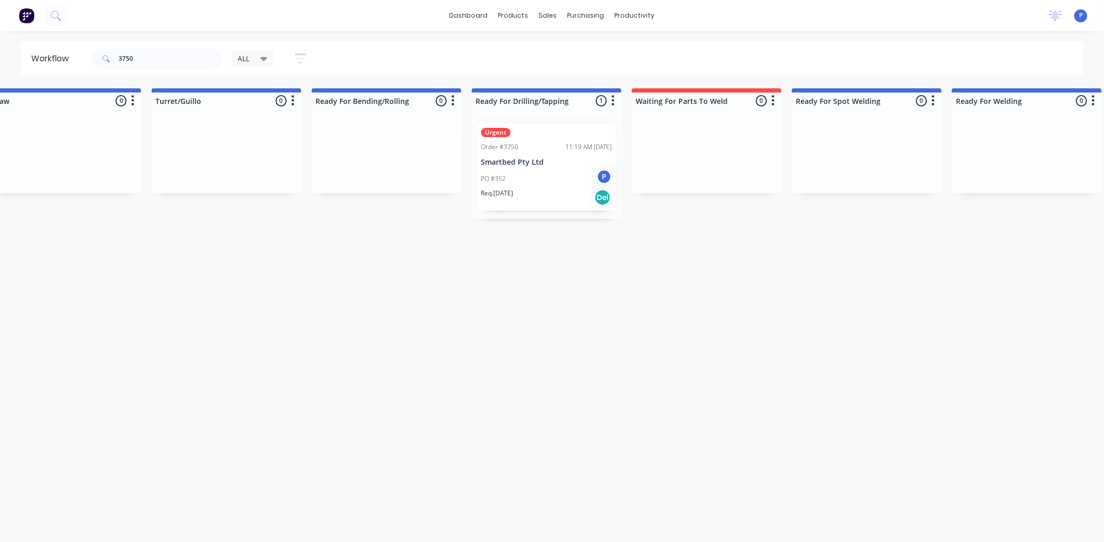
drag, startPoint x: 290, startPoint y: 315, endPoint x: 362, endPoint y: 315, distance: 72.3
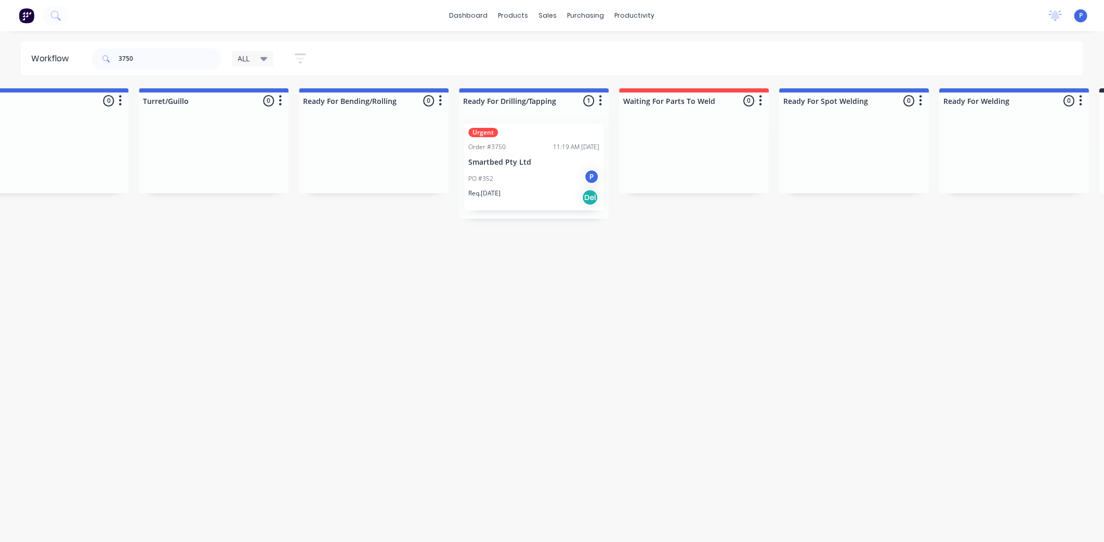
click at [522, 188] on div "PO #352 P" at bounding box center [533, 179] width 131 height 20
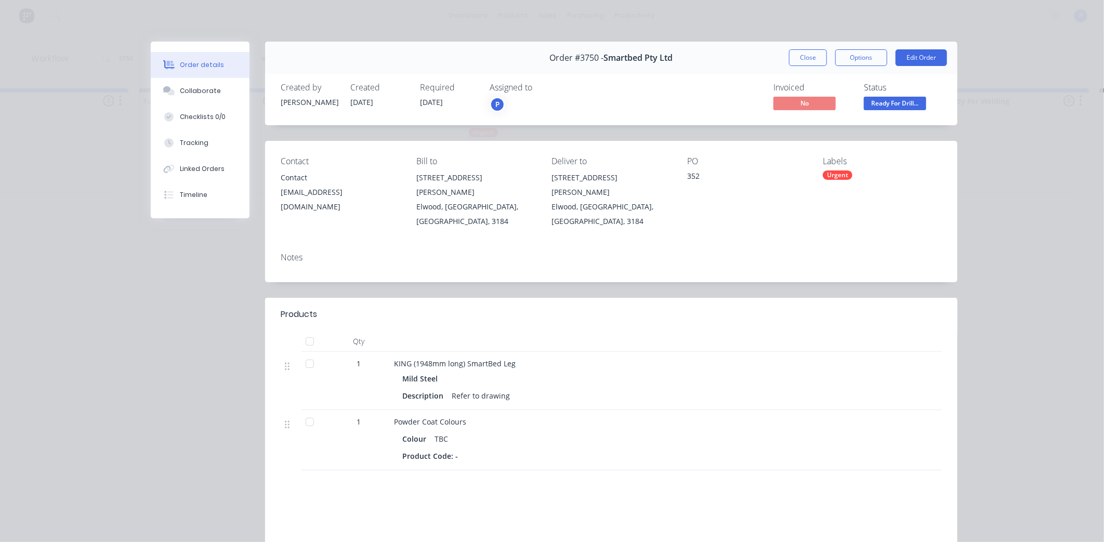
click at [307, 354] on div at bounding box center [309, 364] width 21 height 21
click at [303, 331] on div at bounding box center [309, 341] width 21 height 21
click at [308, 331] on div at bounding box center [309, 341] width 21 height 21
click at [206, 149] on button "Tracking" at bounding box center [200, 143] width 99 height 26
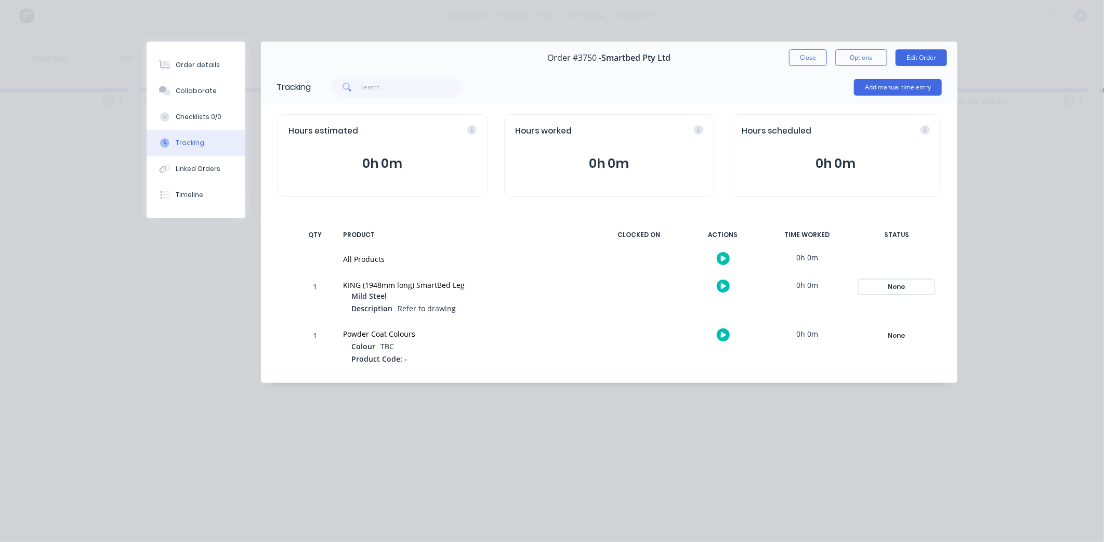
click at [895, 289] on div "None" at bounding box center [896, 287] width 75 height 14
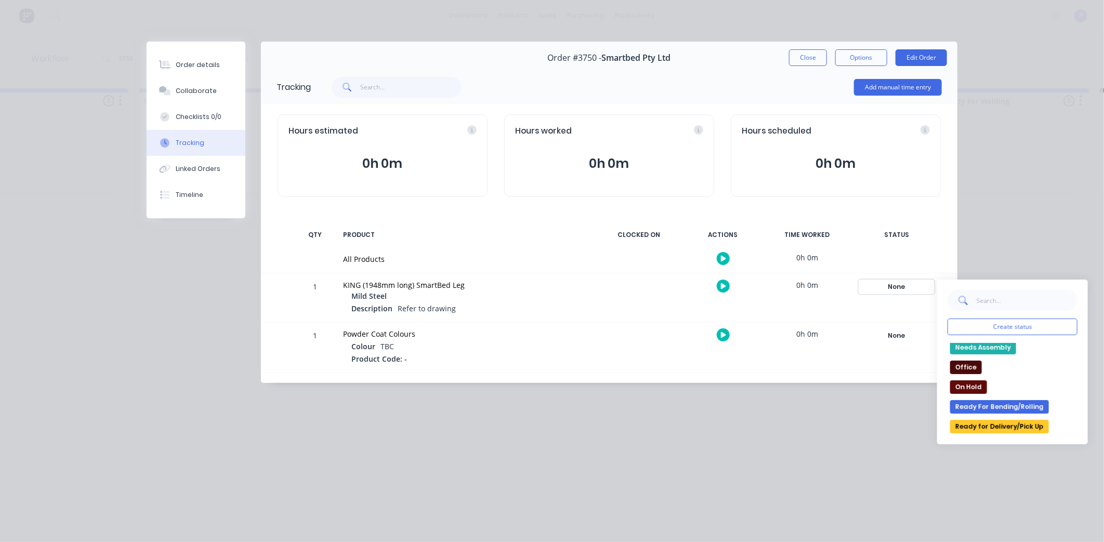
scroll to position [115, 0]
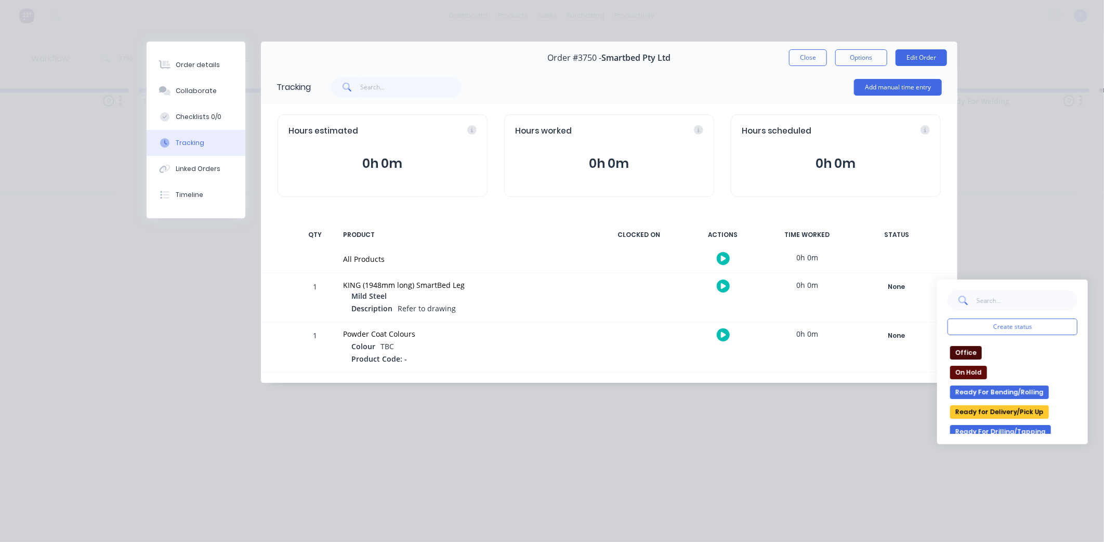
drag, startPoint x: 973, startPoint y: 413, endPoint x: 969, endPoint y: 406, distance: 8.7
click at [971, 413] on button "Ready for Delivery/Pick Up" at bounding box center [999, 413] width 99 height 14
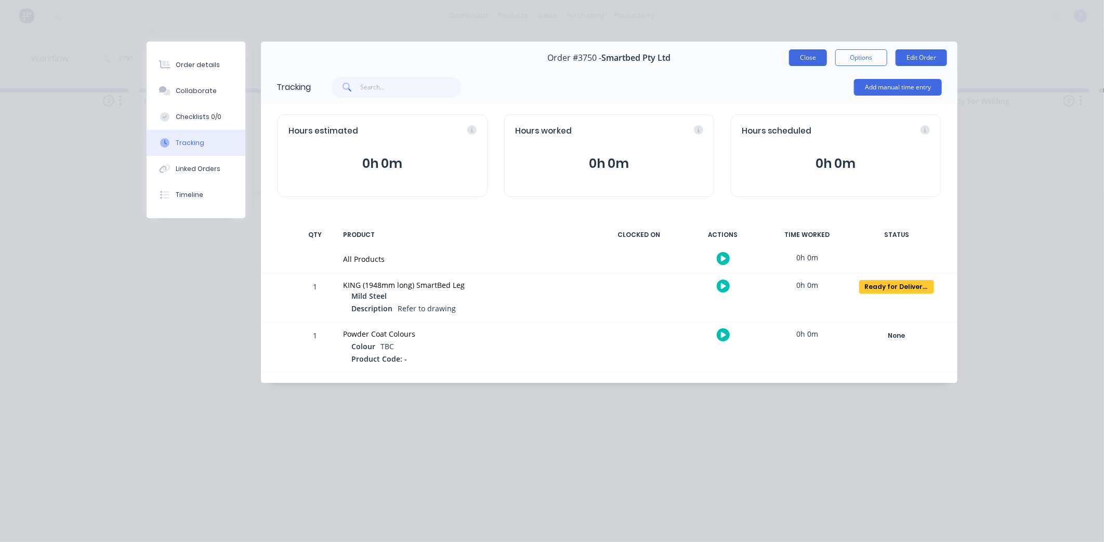
click at [818, 54] on button "Close" at bounding box center [808, 57] width 38 height 17
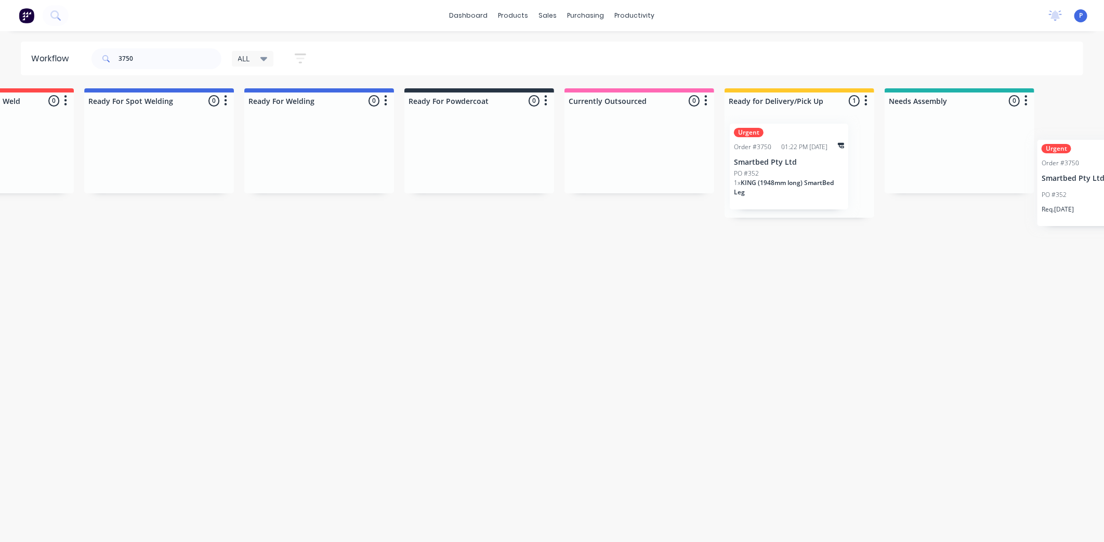
scroll to position [0, 2288]
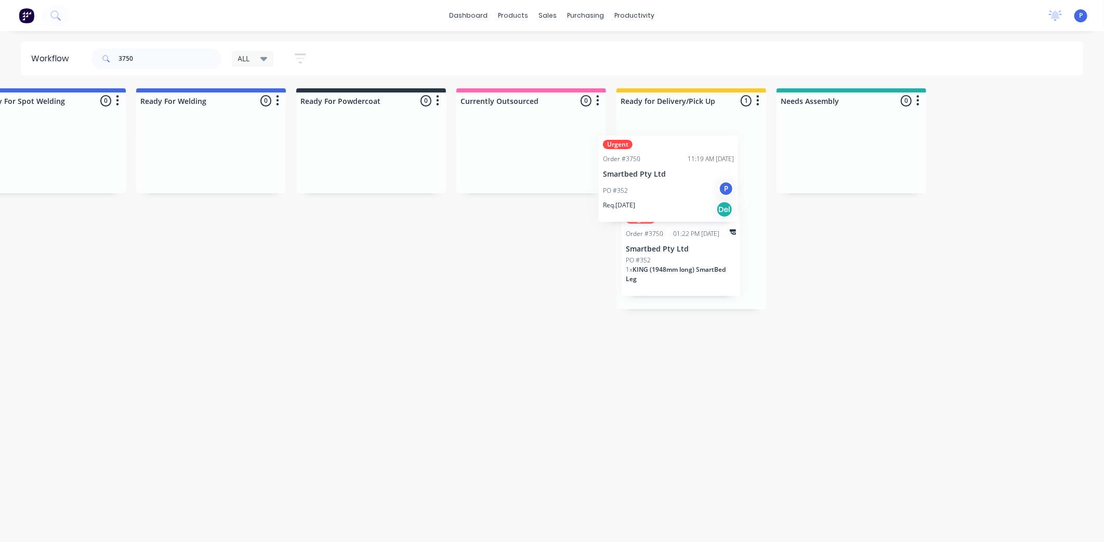
drag, startPoint x: 524, startPoint y: 173, endPoint x: 677, endPoint y: 175, distance: 152.9
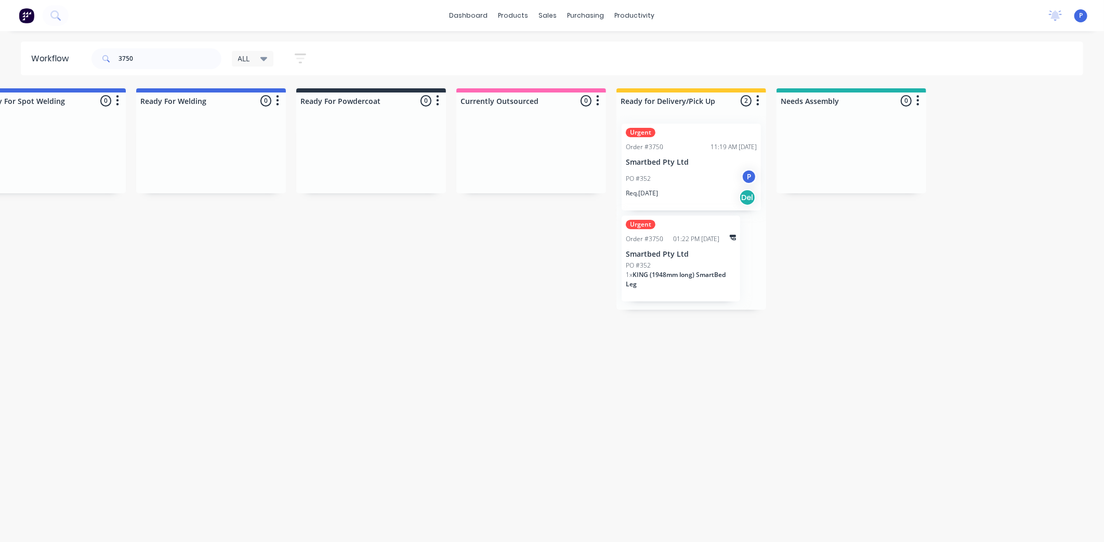
click at [698, 163] on p "Smartbed Pty Ltd" at bounding box center [691, 162] width 131 height 9
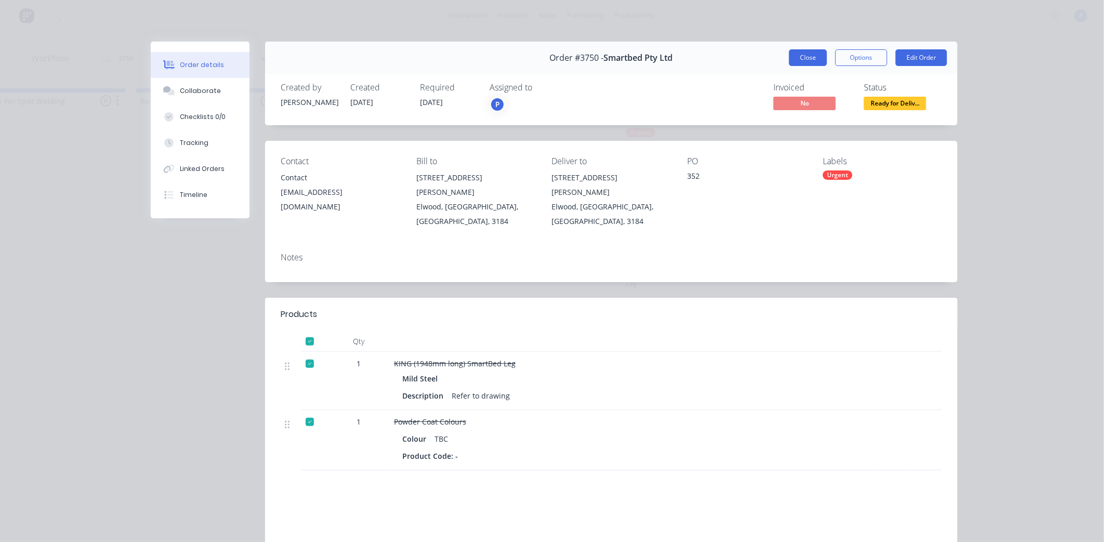
click at [799, 53] on button "Close" at bounding box center [808, 57] width 38 height 17
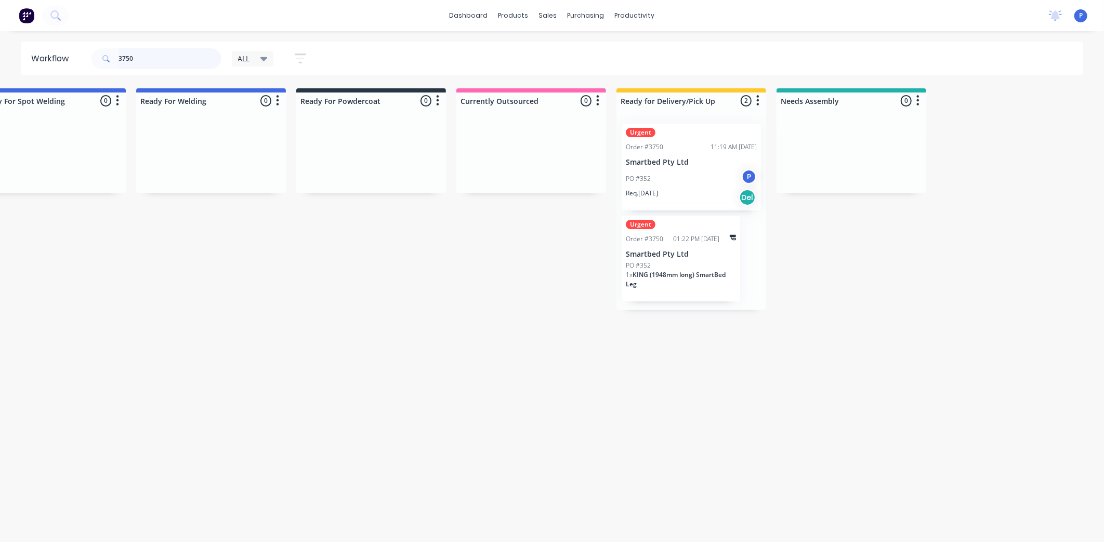
click at [175, 56] on input "3750" at bounding box center [170, 58] width 103 height 21
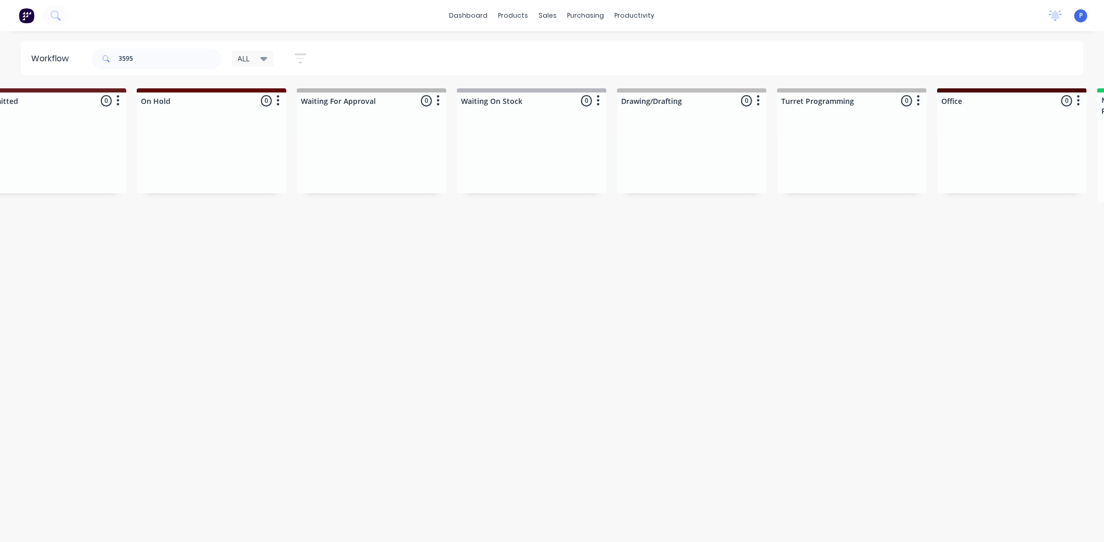
scroll to position [0, 0]
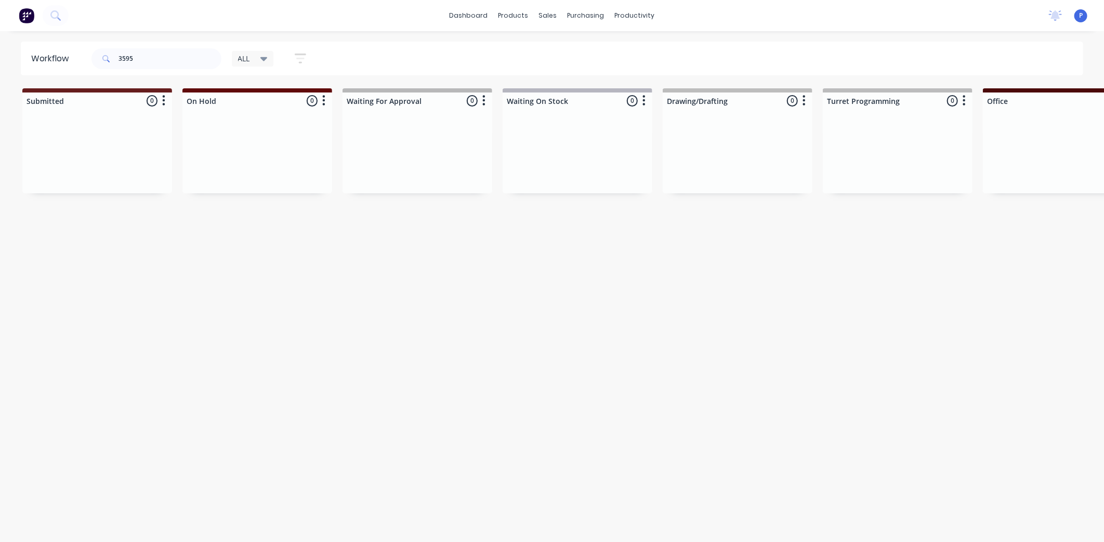
drag, startPoint x: 526, startPoint y: 309, endPoint x: 431, endPoint y: 304, distance: 95.8
click at [142, 59] on input "3595" at bounding box center [170, 58] width 103 height 21
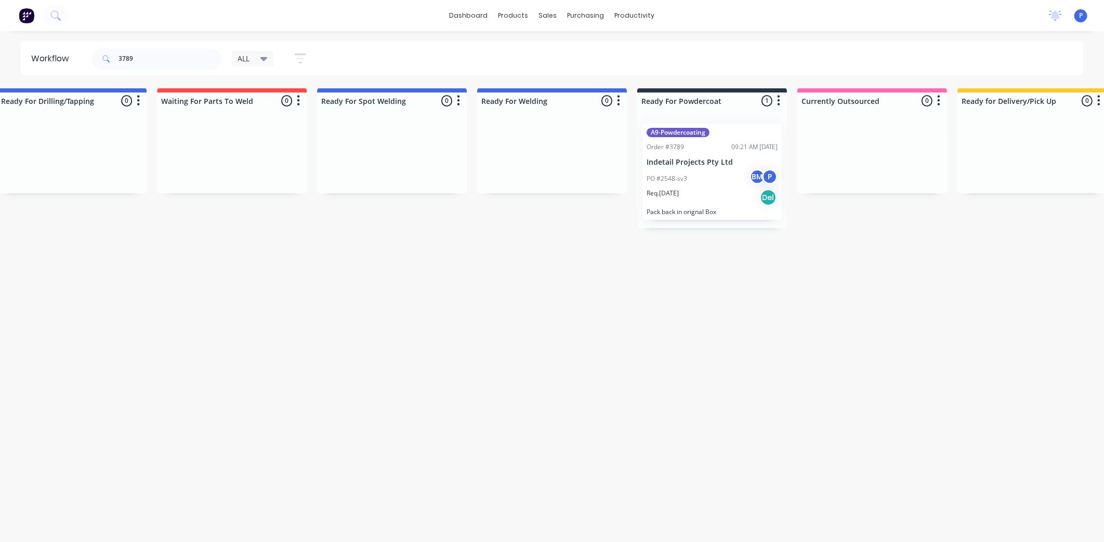
drag, startPoint x: 273, startPoint y: 355, endPoint x: 354, endPoint y: 347, distance: 81.0
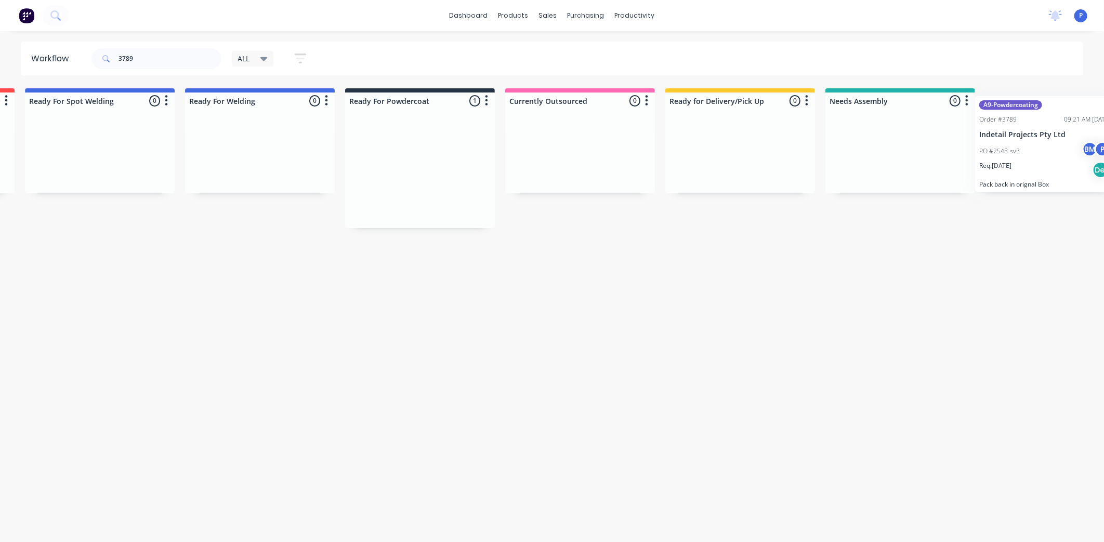
scroll to position [0, 2288]
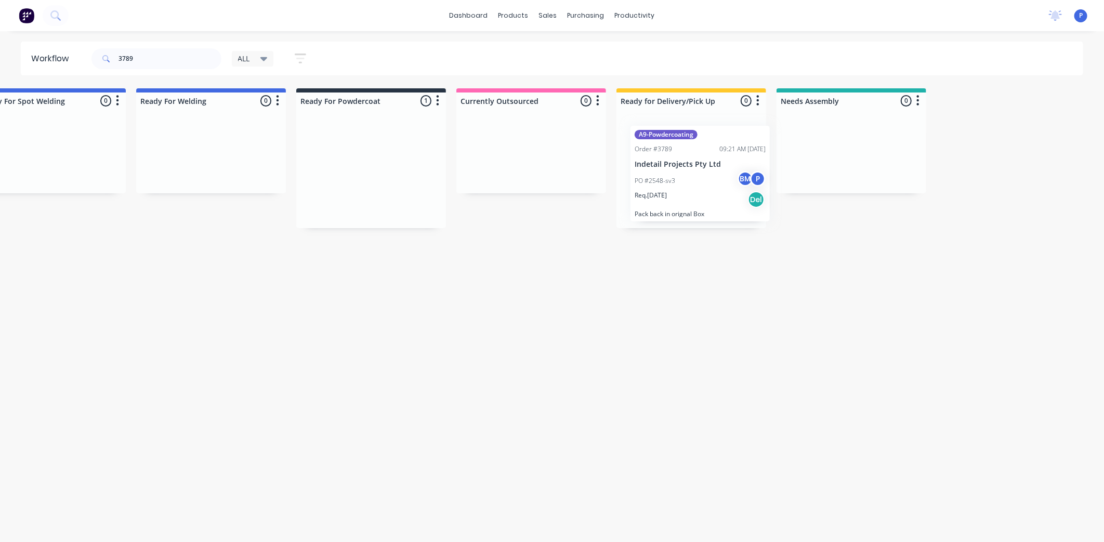
drag, startPoint x: 600, startPoint y: 185, endPoint x: 714, endPoint y: 187, distance: 113.9
click at [713, 187] on div "PO #2548-sv3 BM P" at bounding box center [691, 179] width 131 height 20
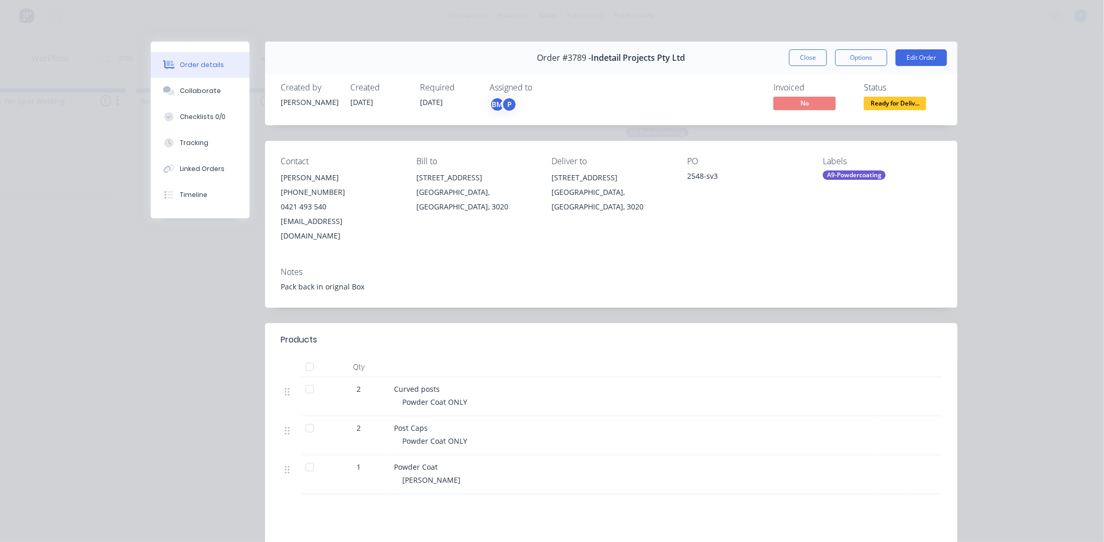
click at [307, 357] on div at bounding box center [309, 367] width 21 height 21
click at [211, 141] on button "Tracking" at bounding box center [200, 143] width 99 height 26
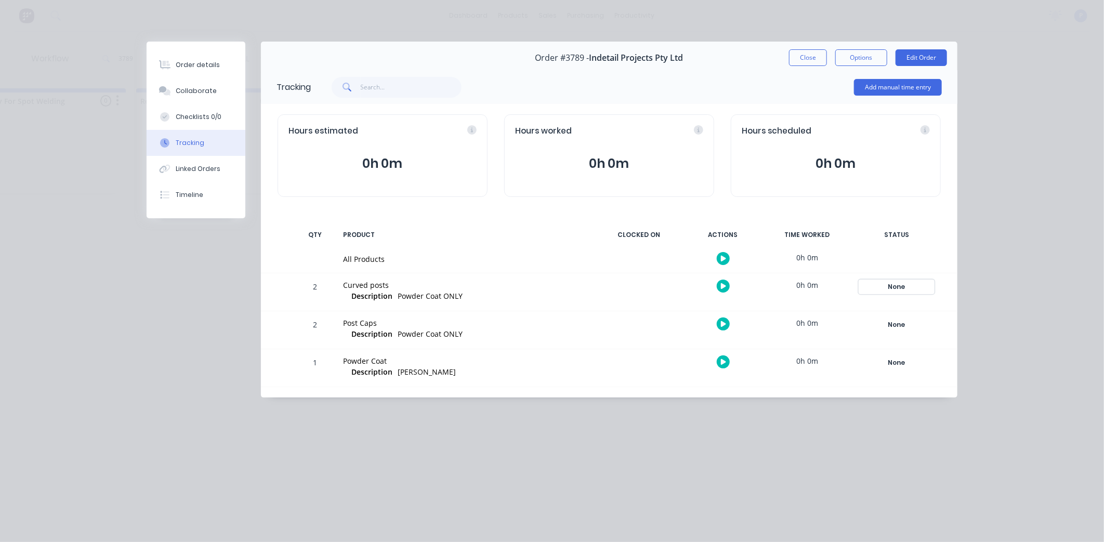
click at [899, 289] on div "None" at bounding box center [896, 287] width 75 height 14
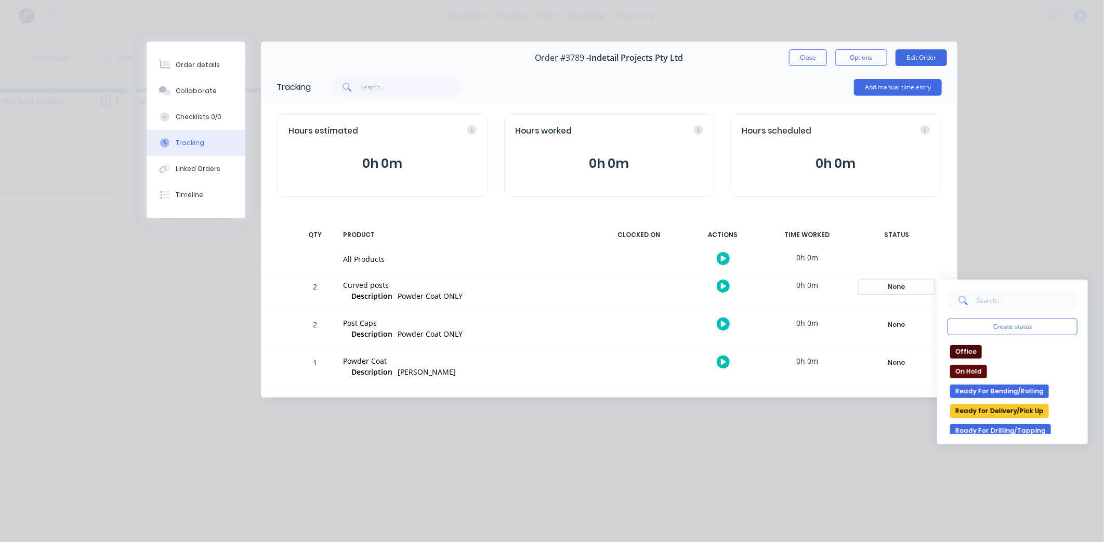
scroll to position [173, 0]
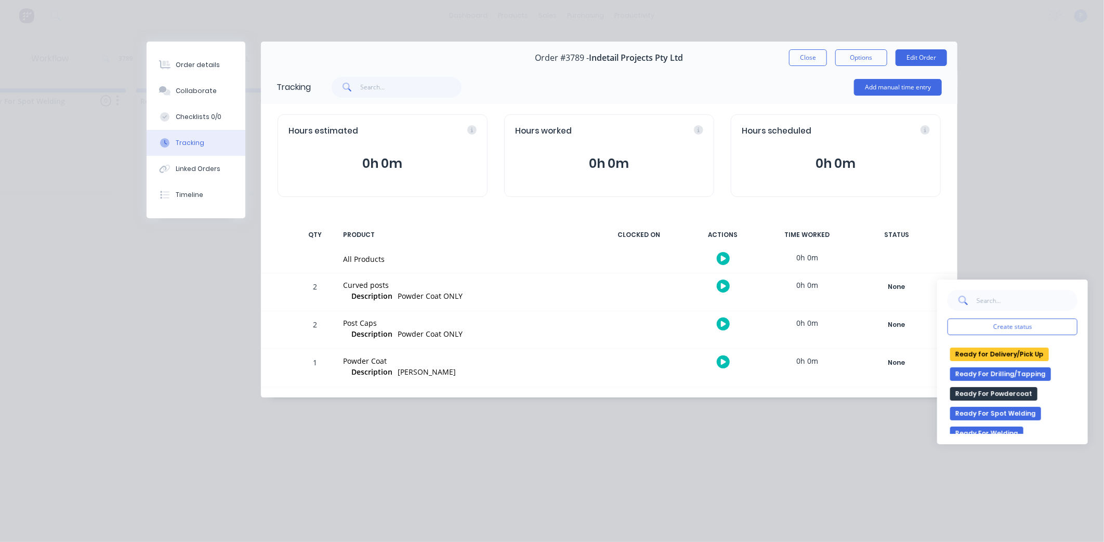
click at [1006, 355] on button "Ready for Delivery/Pick Up" at bounding box center [999, 355] width 99 height 14
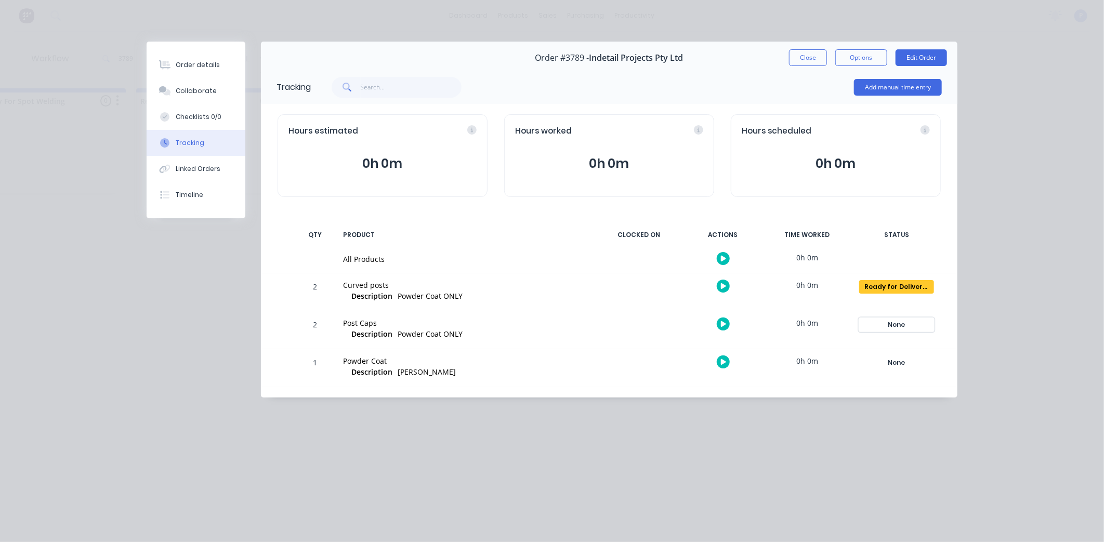
click at [872, 326] on div "None" at bounding box center [896, 325] width 75 height 14
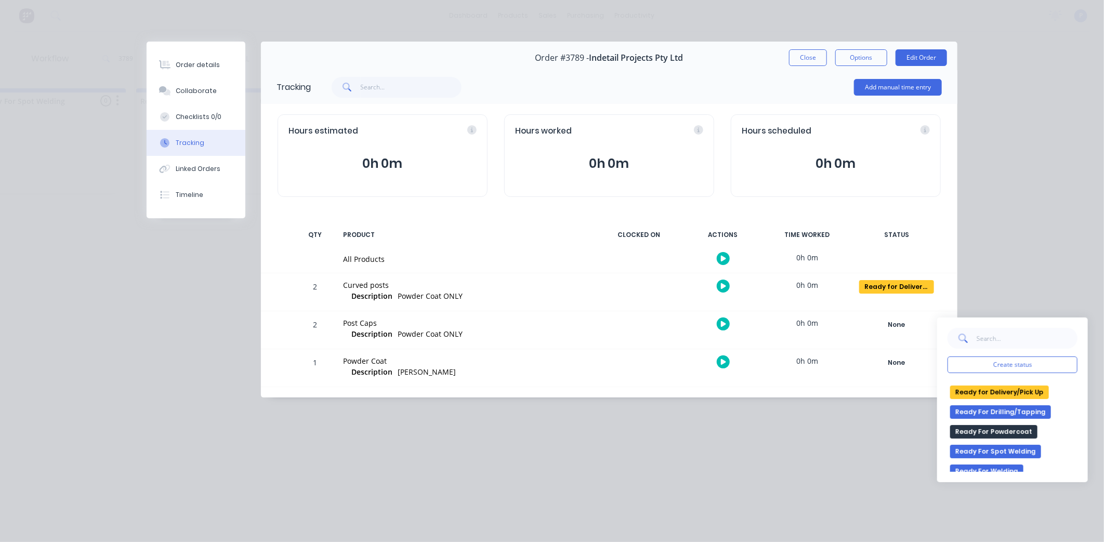
click at [994, 393] on button "Ready for Delivery/Pick Up" at bounding box center [999, 393] width 99 height 14
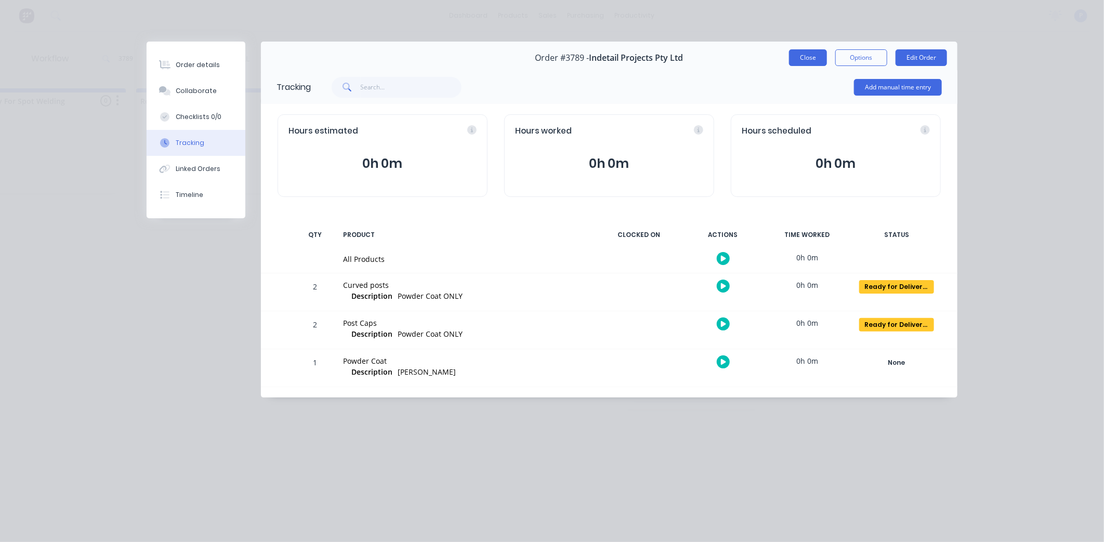
click at [809, 58] on button "Close" at bounding box center [808, 57] width 38 height 17
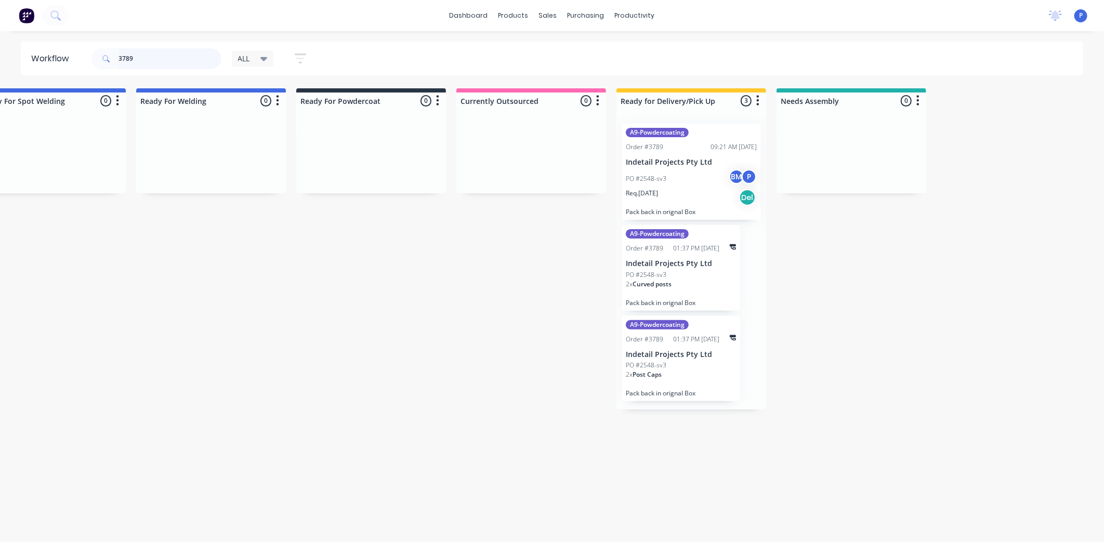
click at [147, 58] on input "3789" at bounding box center [170, 58] width 103 height 21
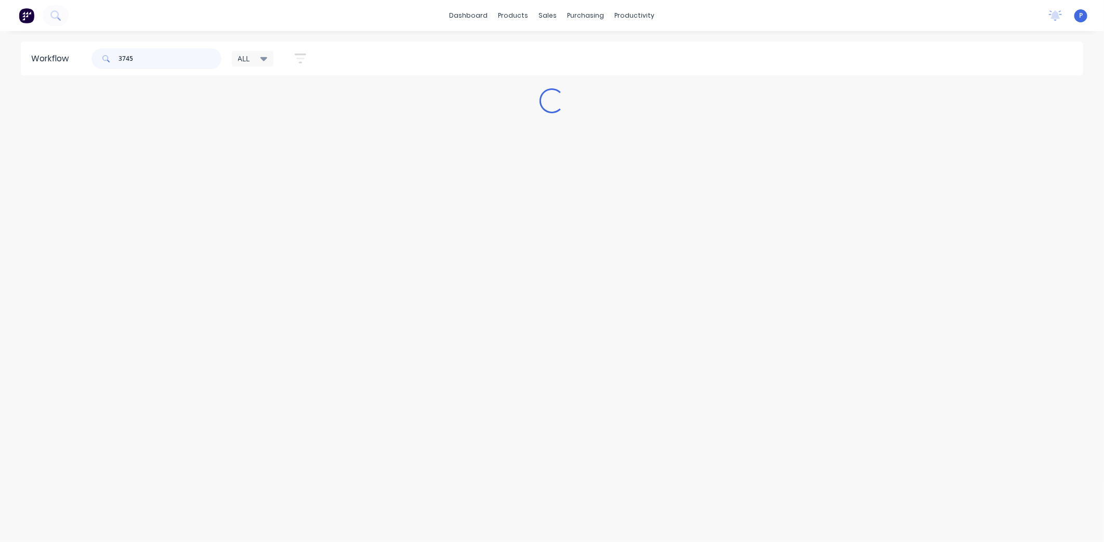
scroll to position [0, 0]
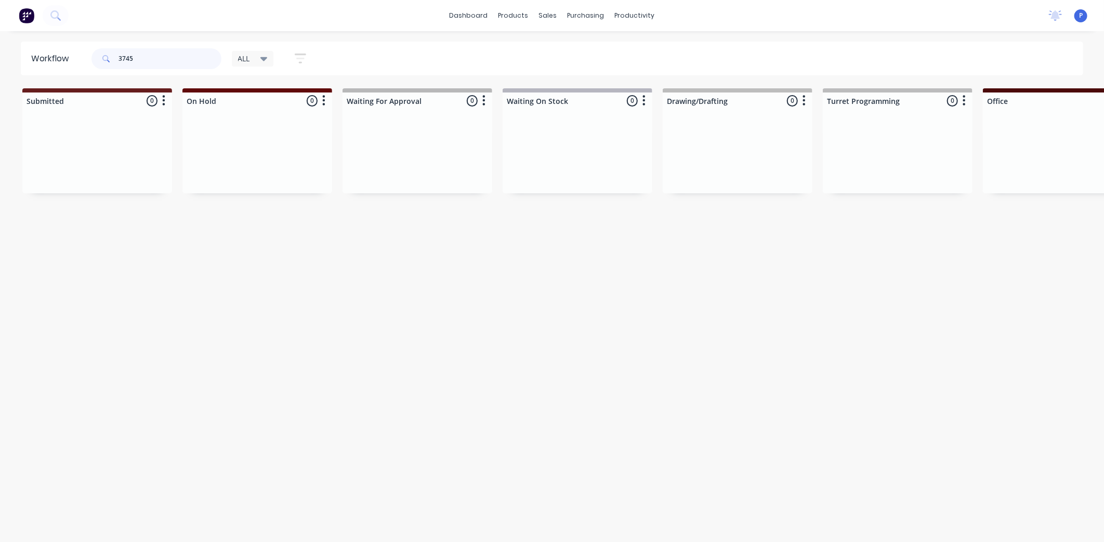
type input "3745"
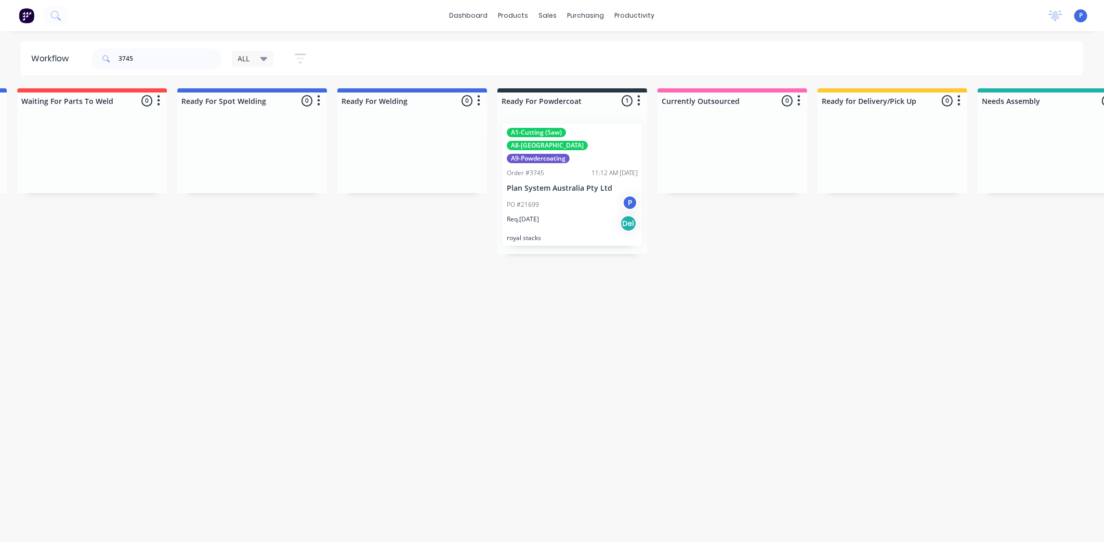
scroll to position [0, 2288]
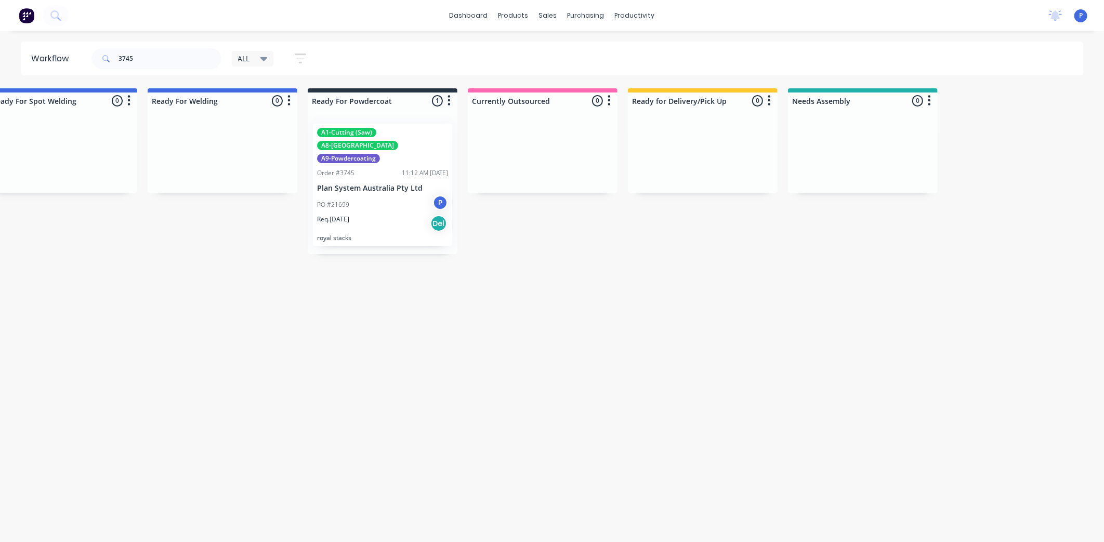
drag, startPoint x: 466, startPoint y: 317, endPoint x: 556, endPoint y: 314, distance: 90.5
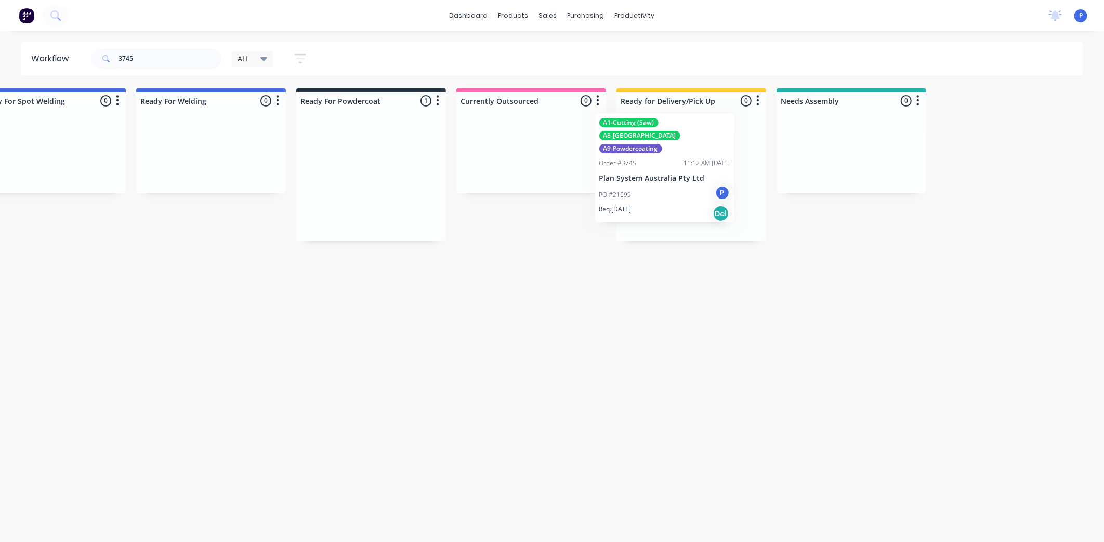
drag, startPoint x: 390, startPoint y: 179, endPoint x: 674, endPoint y: 168, distance: 284.1
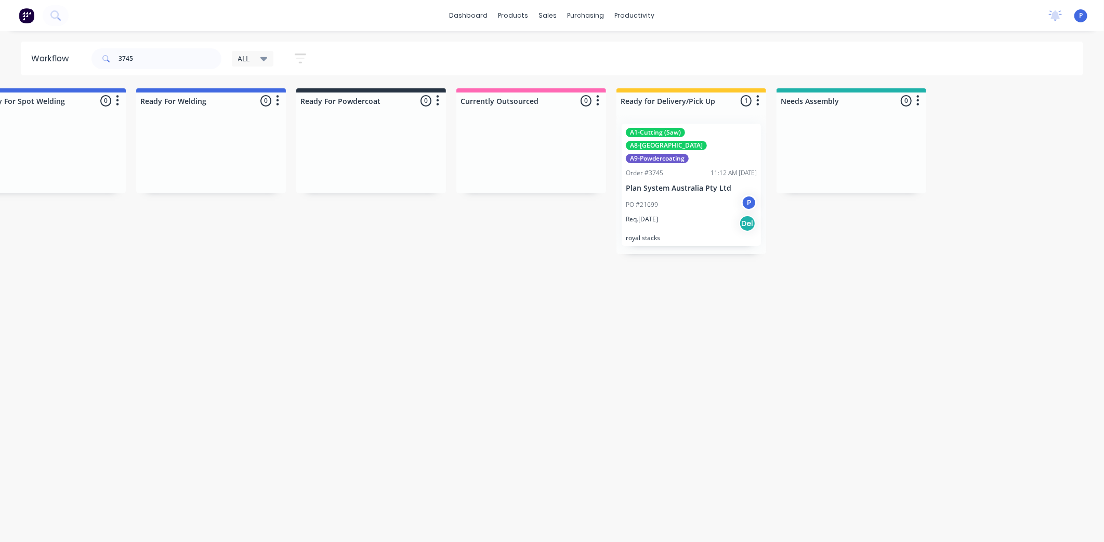
click at [682, 184] on p "Plan System Australia Pty Ltd" at bounding box center [691, 188] width 131 height 9
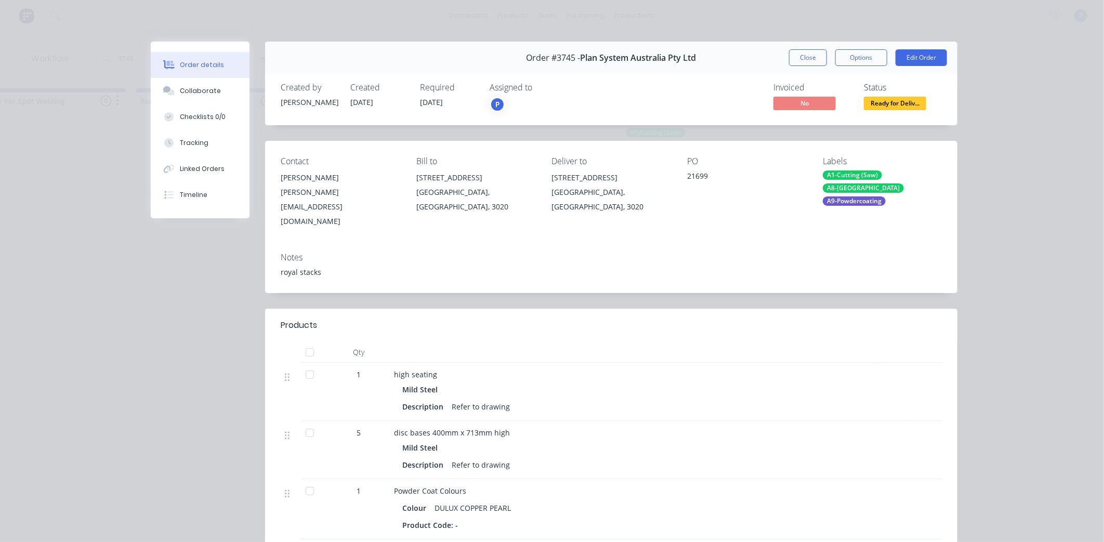
click at [304, 342] on div at bounding box center [309, 352] width 21 height 21
click at [183, 142] on div "Tracking" at bounding box center [194, 142] width 29 height 9
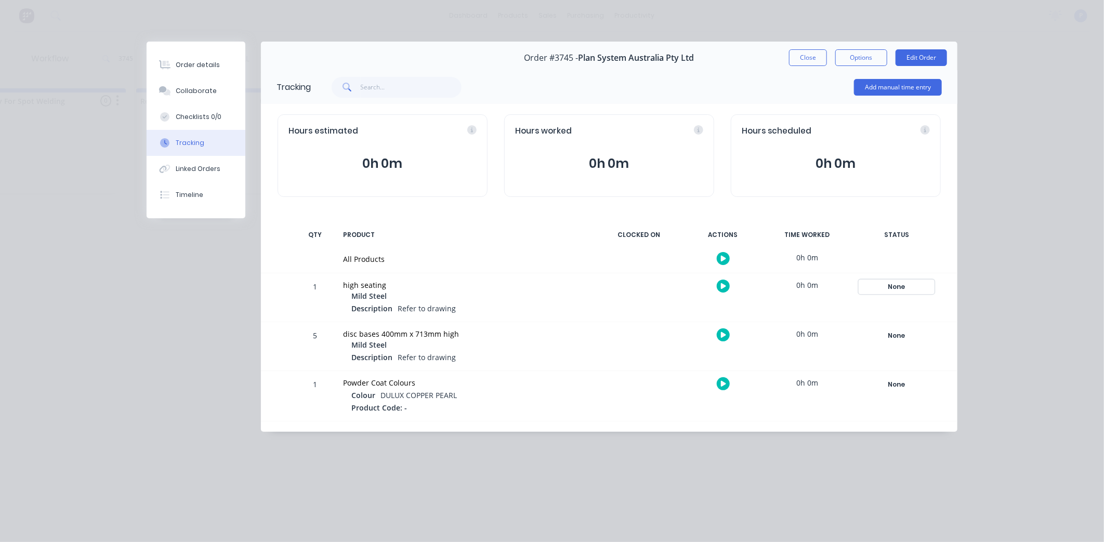
click at [900, 286] on div "None" at bounding box center [896, 287] width 75 height 14
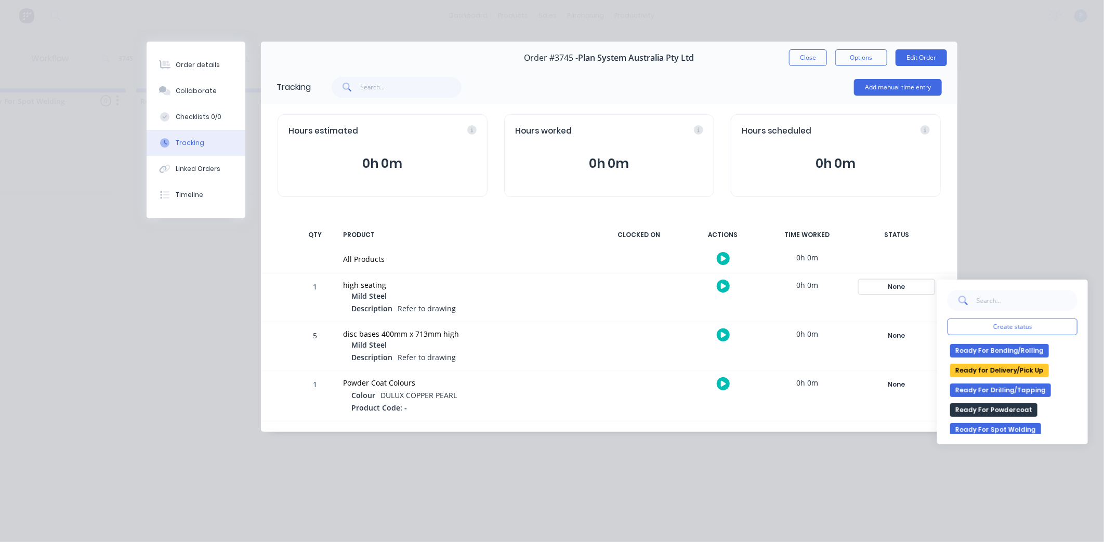
scroll to position [173, 0]
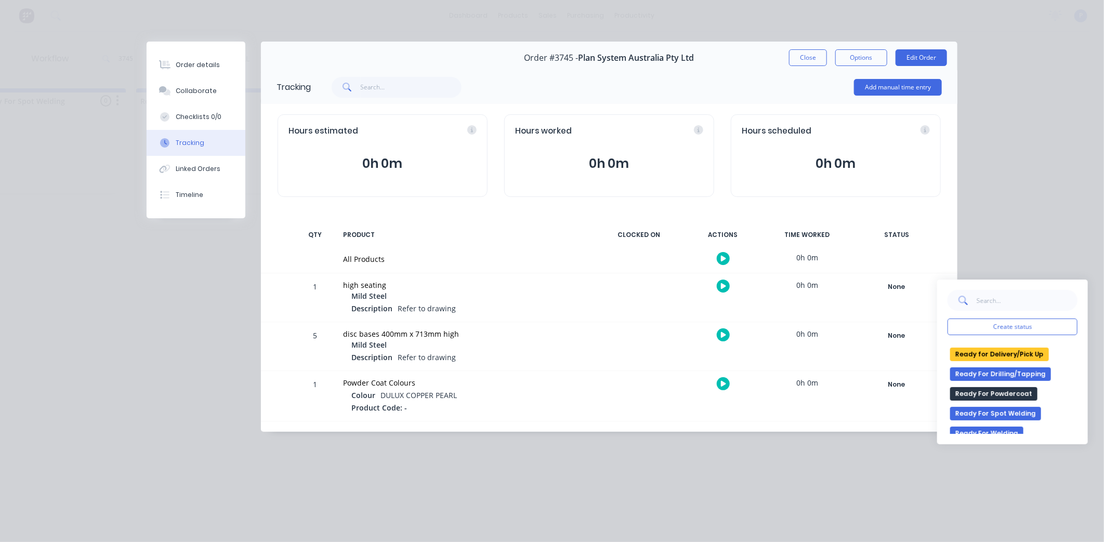
click at [1018, 356] on button "Ready for Delivery/Pick Up" at bounding box center [999, 355] width 99 height 14
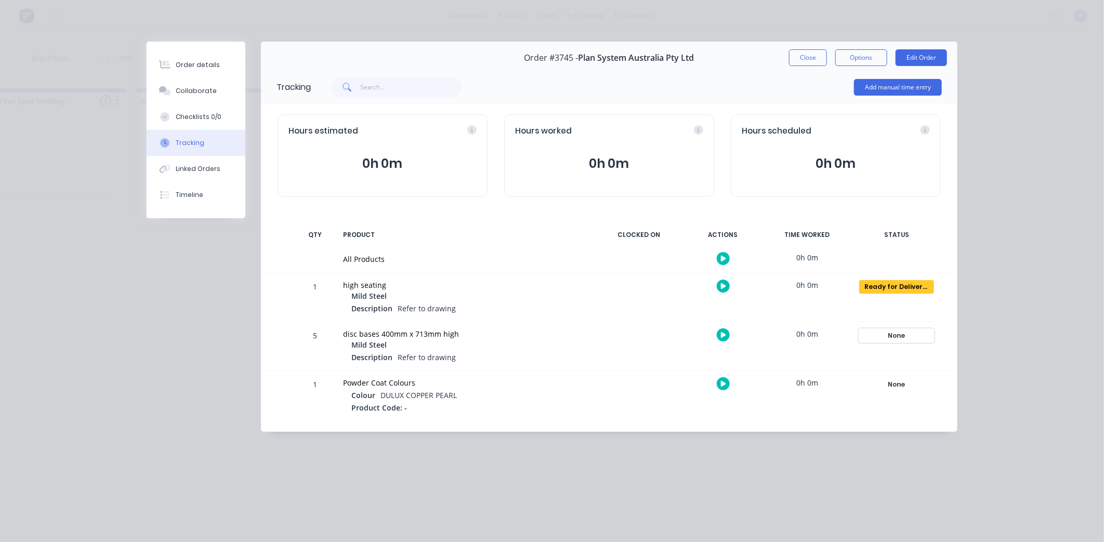
click at [918, 339] on div "None" at bounding box center [896, 336] width 75 height 14
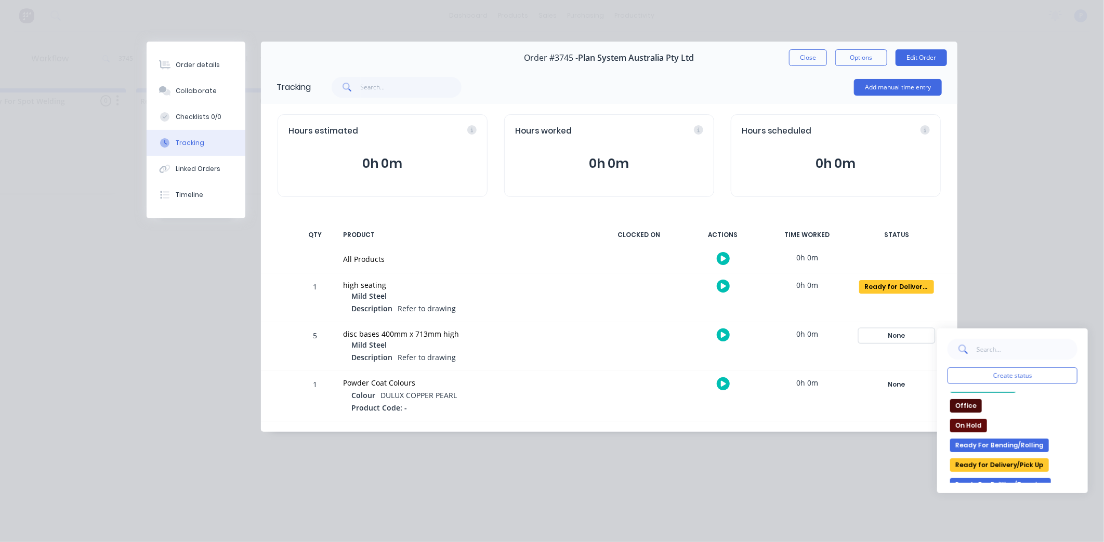
scroll to position [115, 0]
click at [1023, 459] on button "Ready for Delivery/Pick Up" at bounding box center [999, 461] width 99 height 14
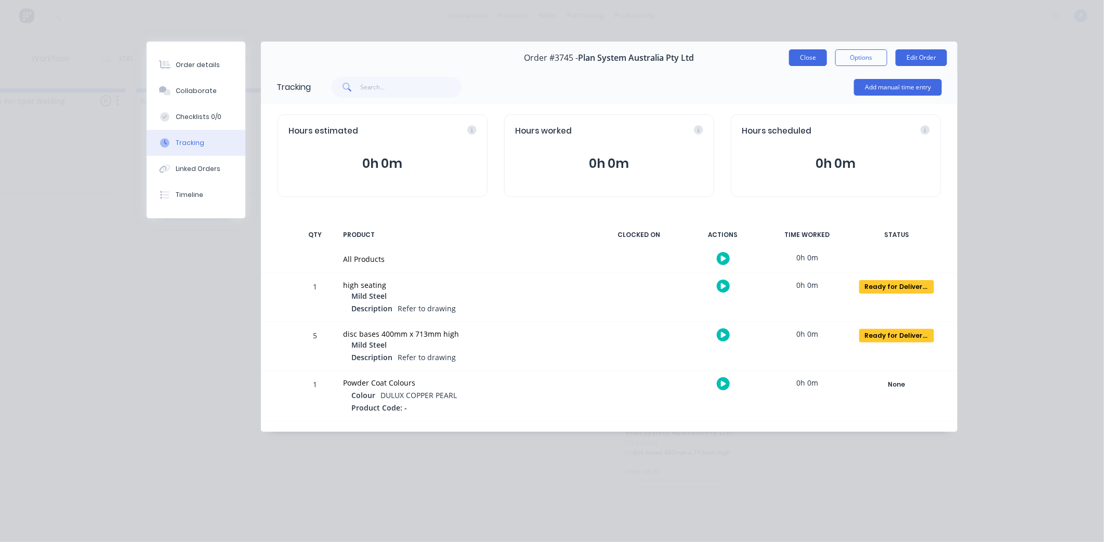
click at [804, 59] on button "Close" at bounding box center [808, 57] width 38 height 17
